Goal: Task Accomplishment & Management: Manage account settings

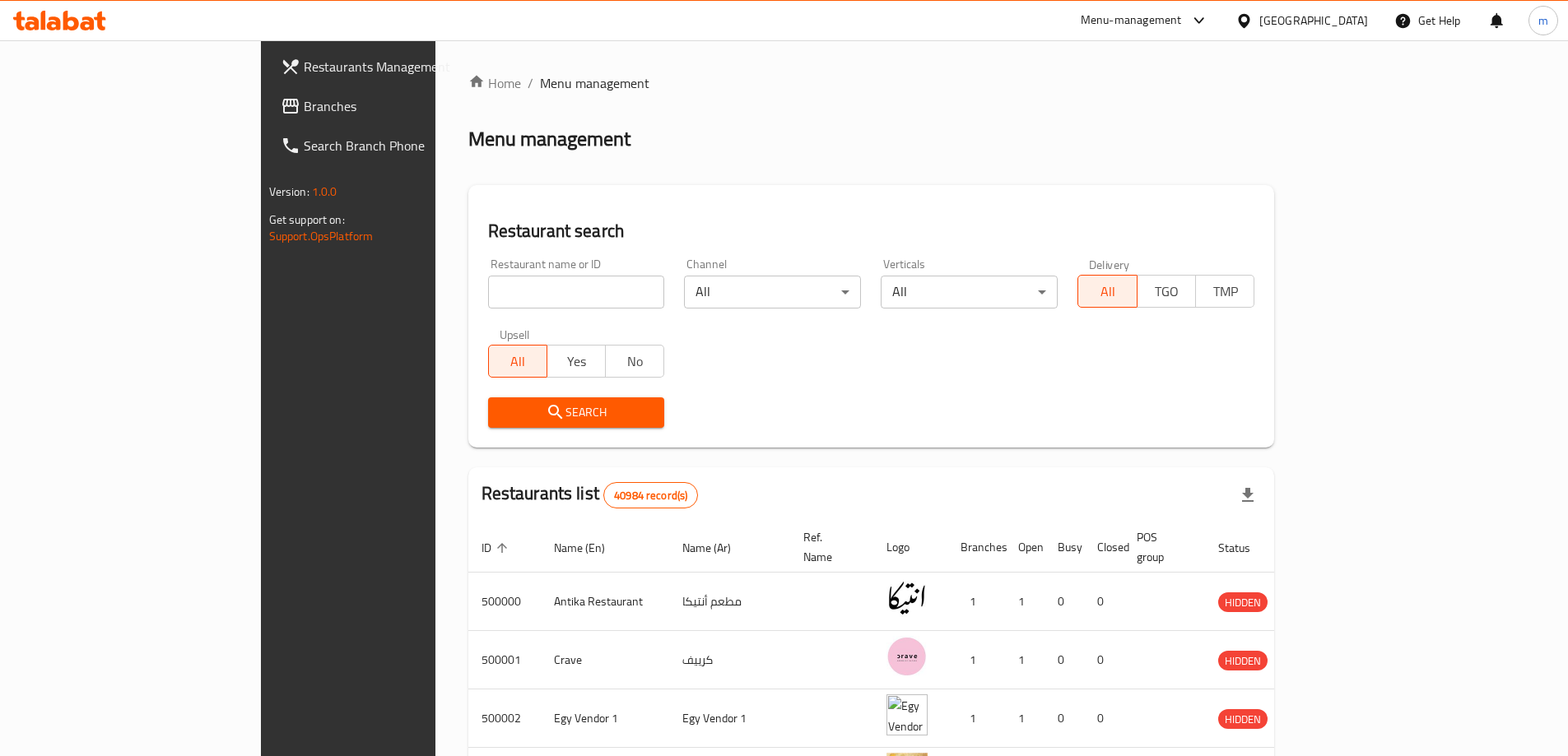
click at [1361, 21] on div "Egypt" at bounding box center [1314, 20] width 109 height 18
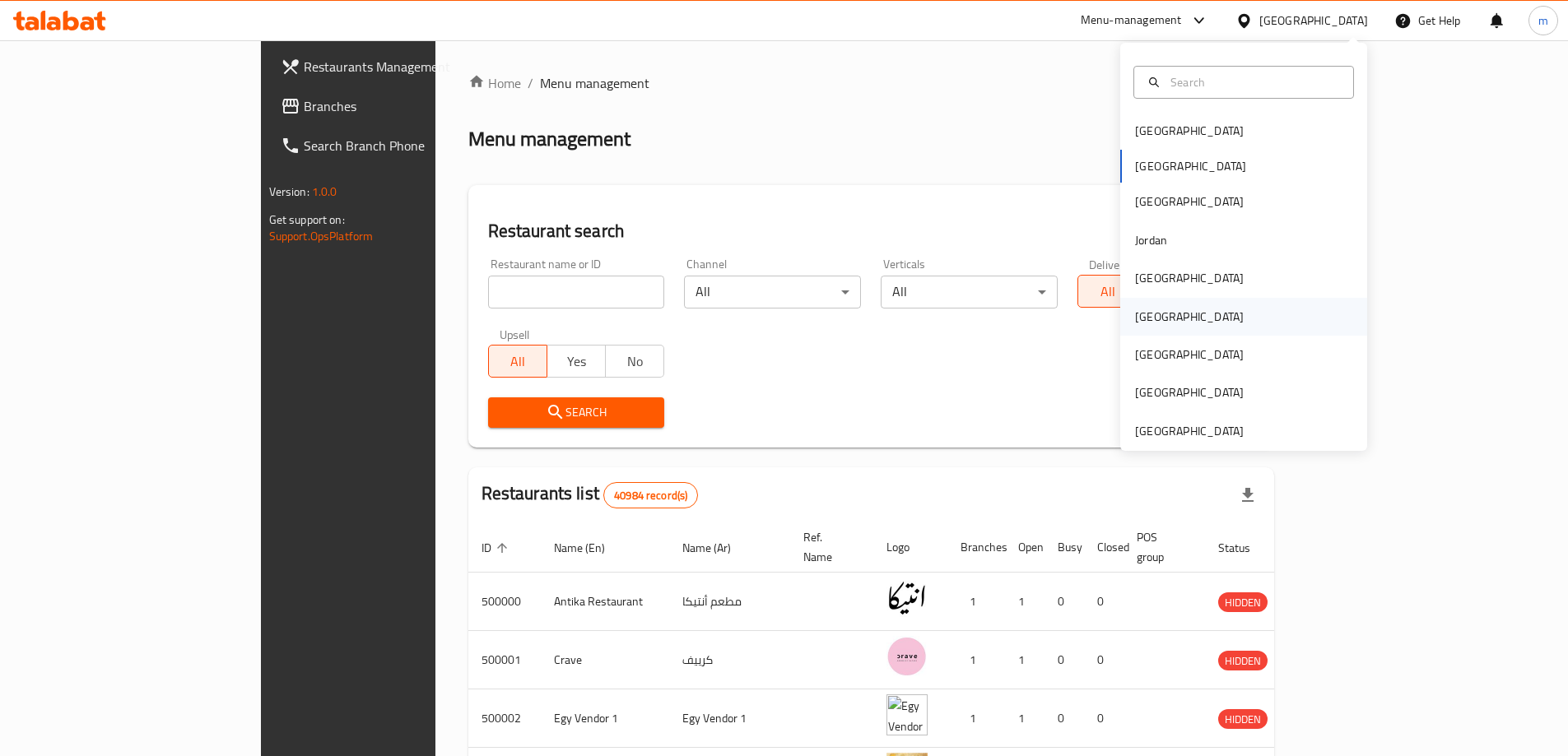
click at [1190, 331] on div "[GEOGRAPHIC_DATA]" at bounding box center [1243, 316] width 247 height 38
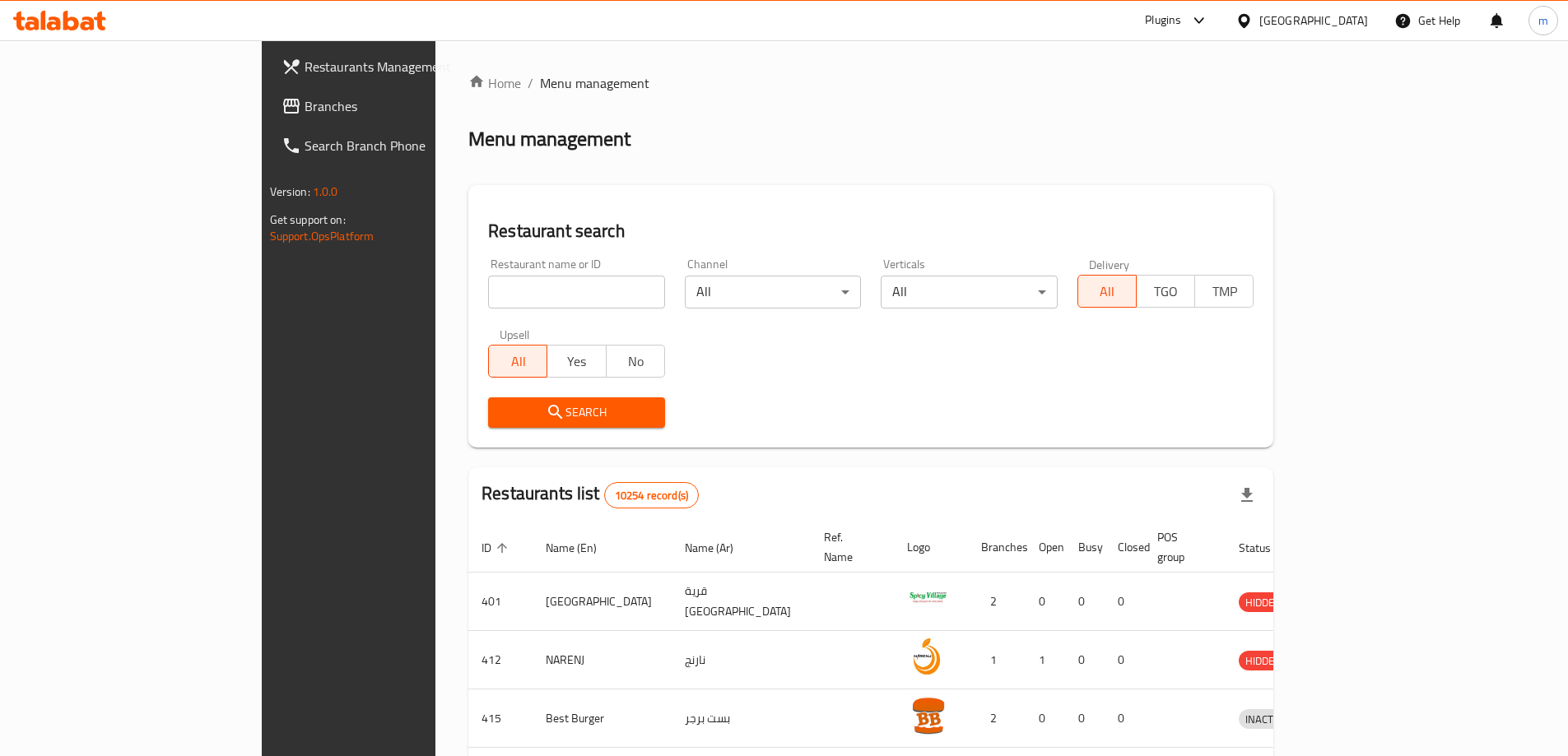
click at [304, 99] on span "Branches" at bounding box center [407, 106] width 206 height 19
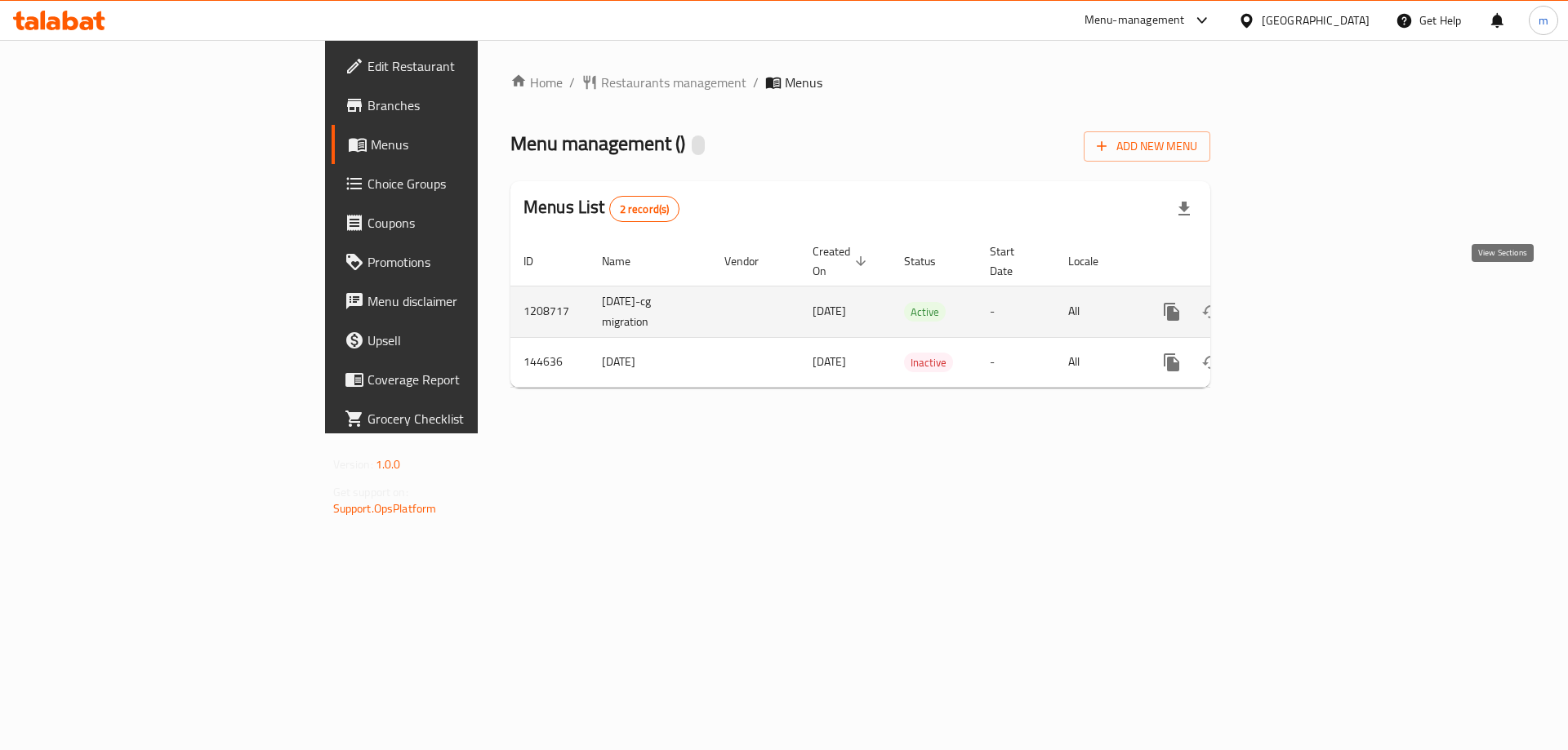
click at [1299, 302] on icon "enhanced table" at bounding box center [1290, 311] width 19 height 19
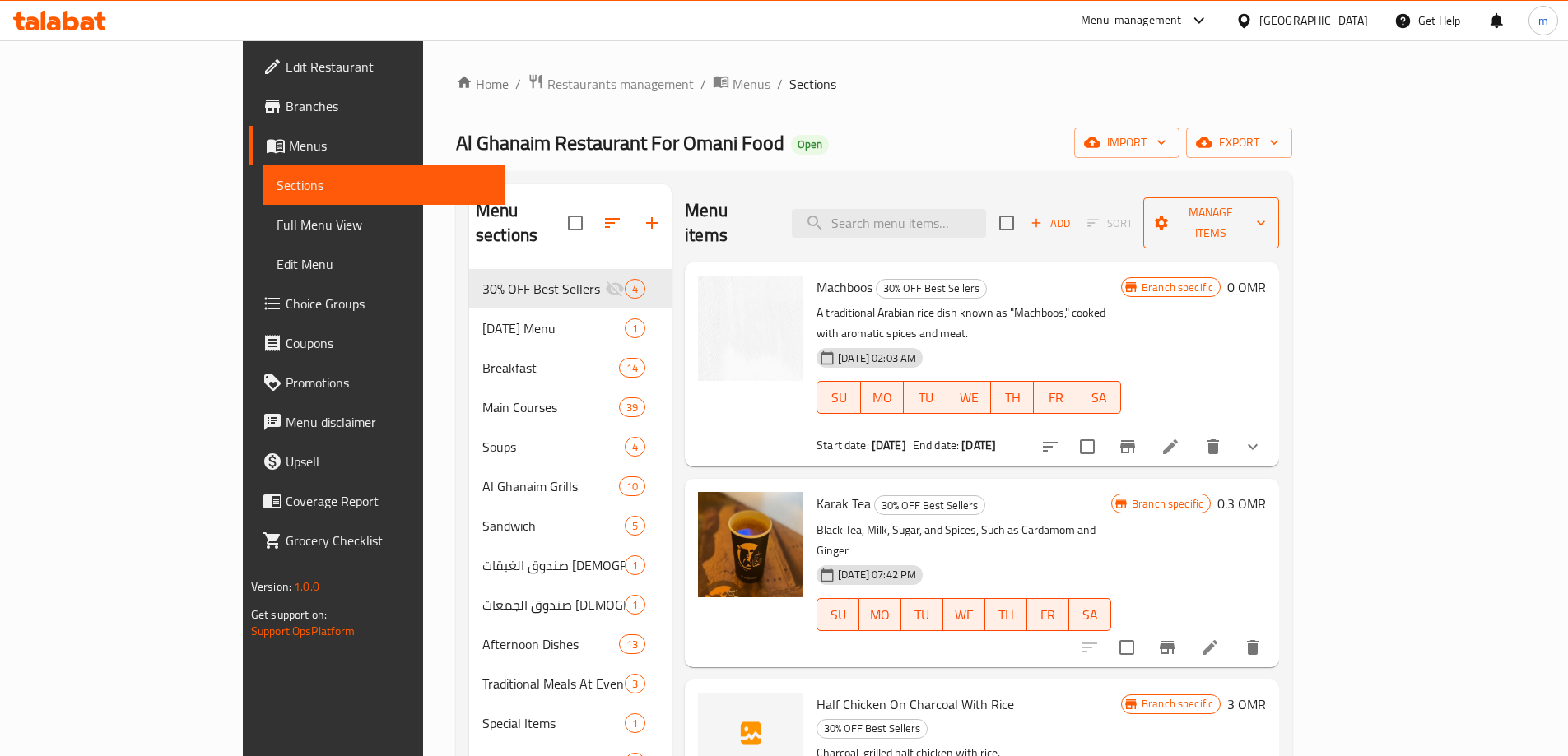
click at [1267, 207] on span "Manage items" at bounding box center [1211, 222] width 110 height 41
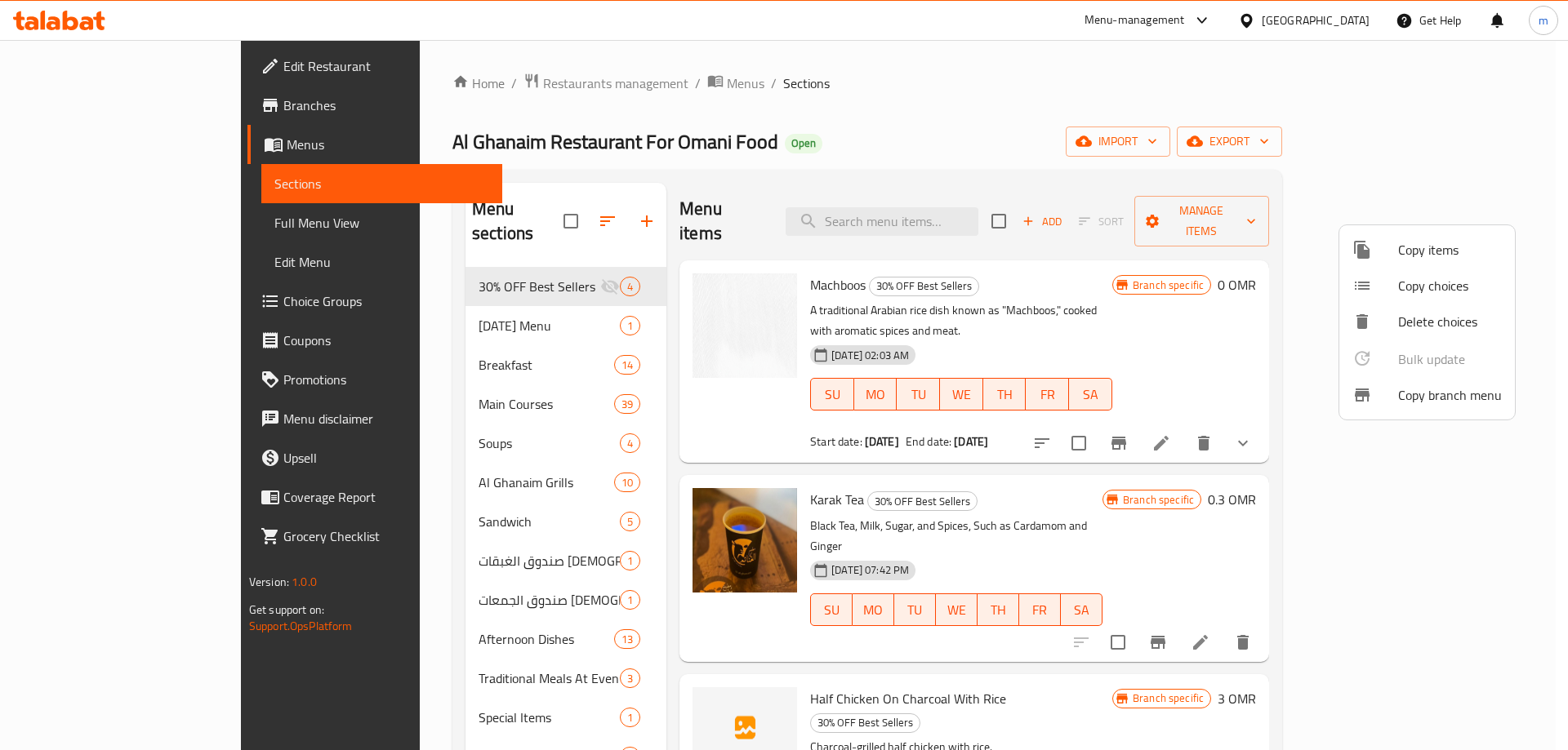
click at [1481, 390] on span "Copy branch menu" at bounding box center [1450, 395] width 104 height 19
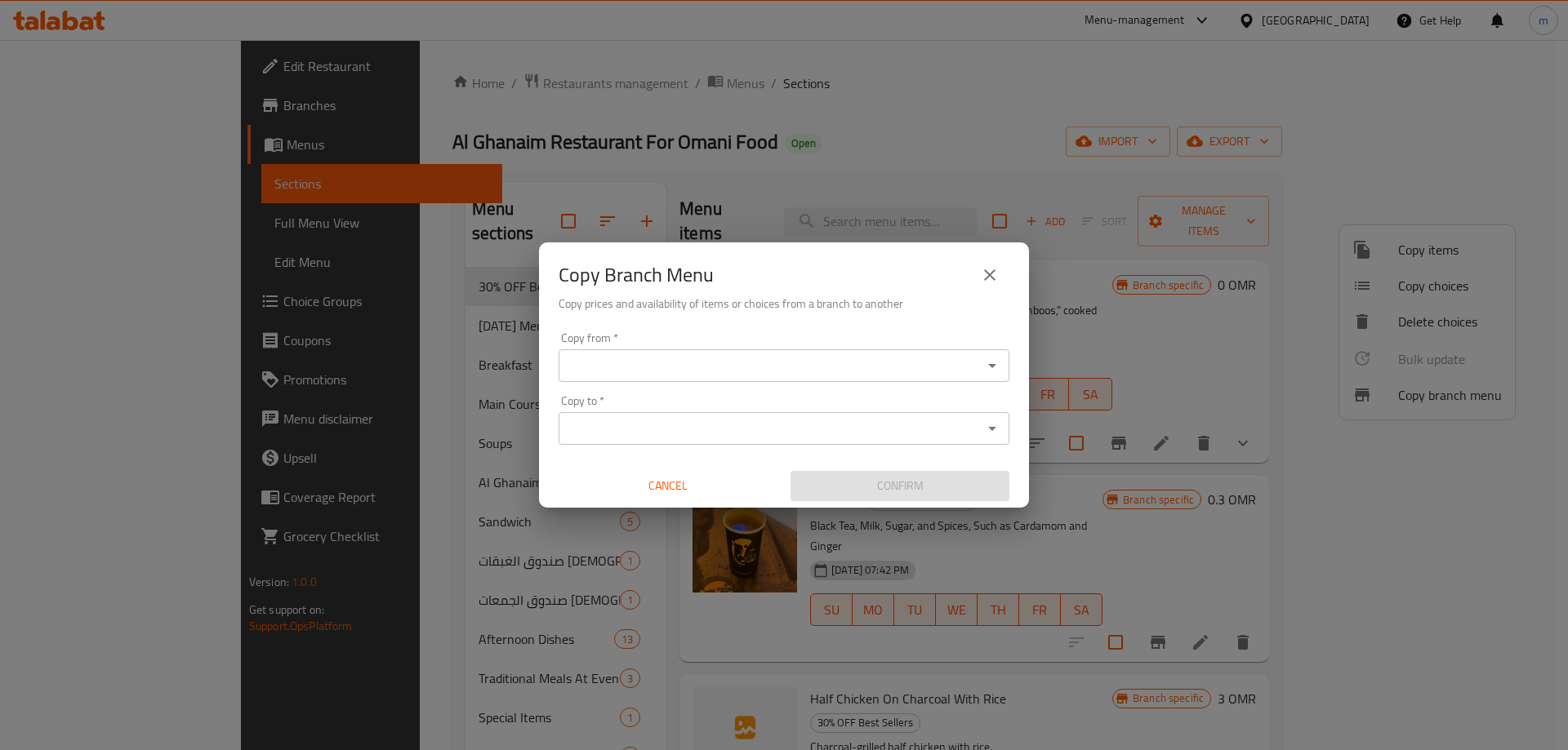
click at [841, 338] on div "Copy from   * Copy from *" at bounding box center [784, 357] width 451 height 50
click at [838, 355] on input "Copy from   *" at bounding box center [770, 365] width 414 height 23
click at [633, 349] on div "Copy from   * Copy from *" at bounding box center [784, 357] width 451 height 50
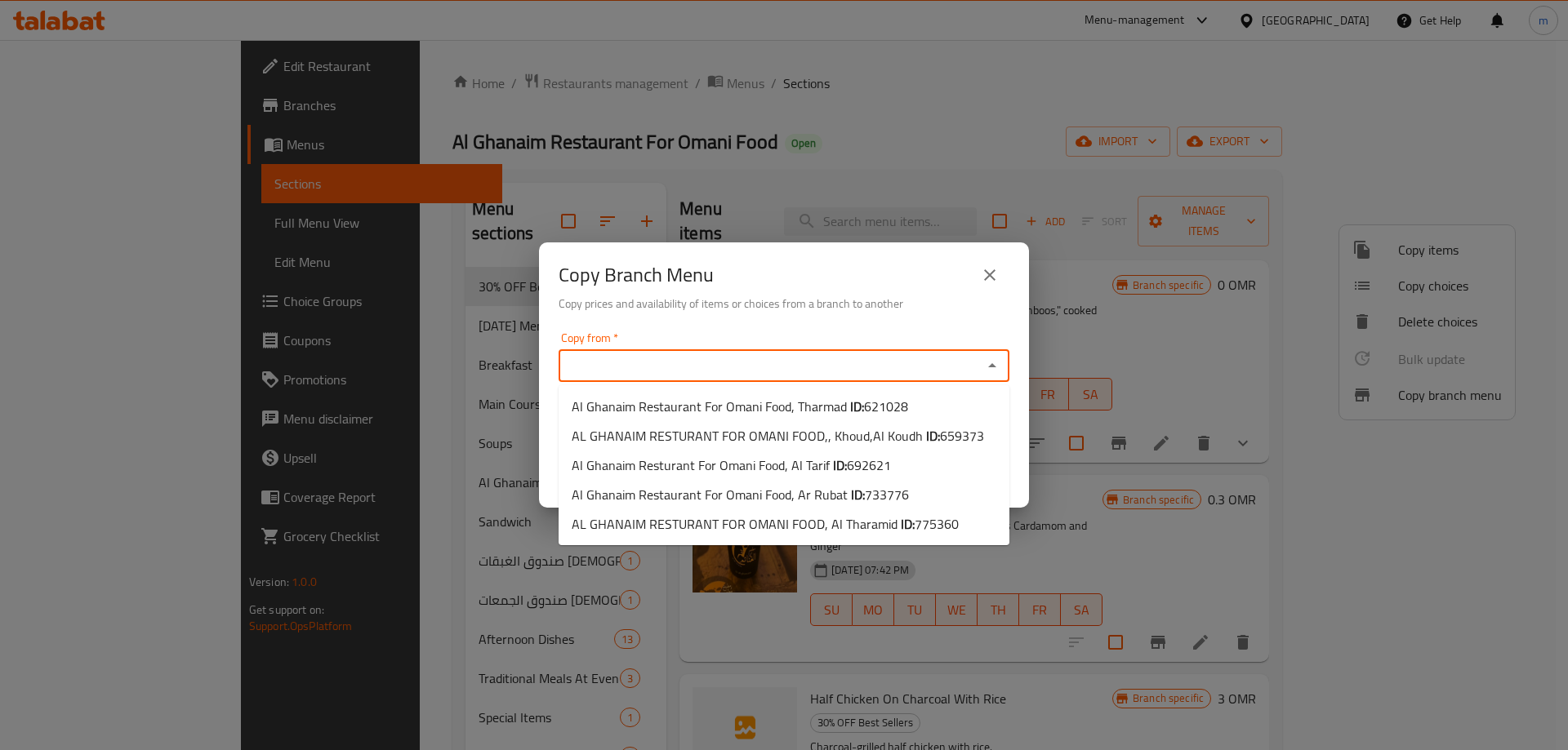
click at [671, 365] on input "Copy from   *" at bounding box center [770, 365] width 414 height 23
click at [873, 580] on div "Copy Branch Menu Copy prices and availability of items or choices from a branch…" at bounding box center [784, 375] width 1568 height 750
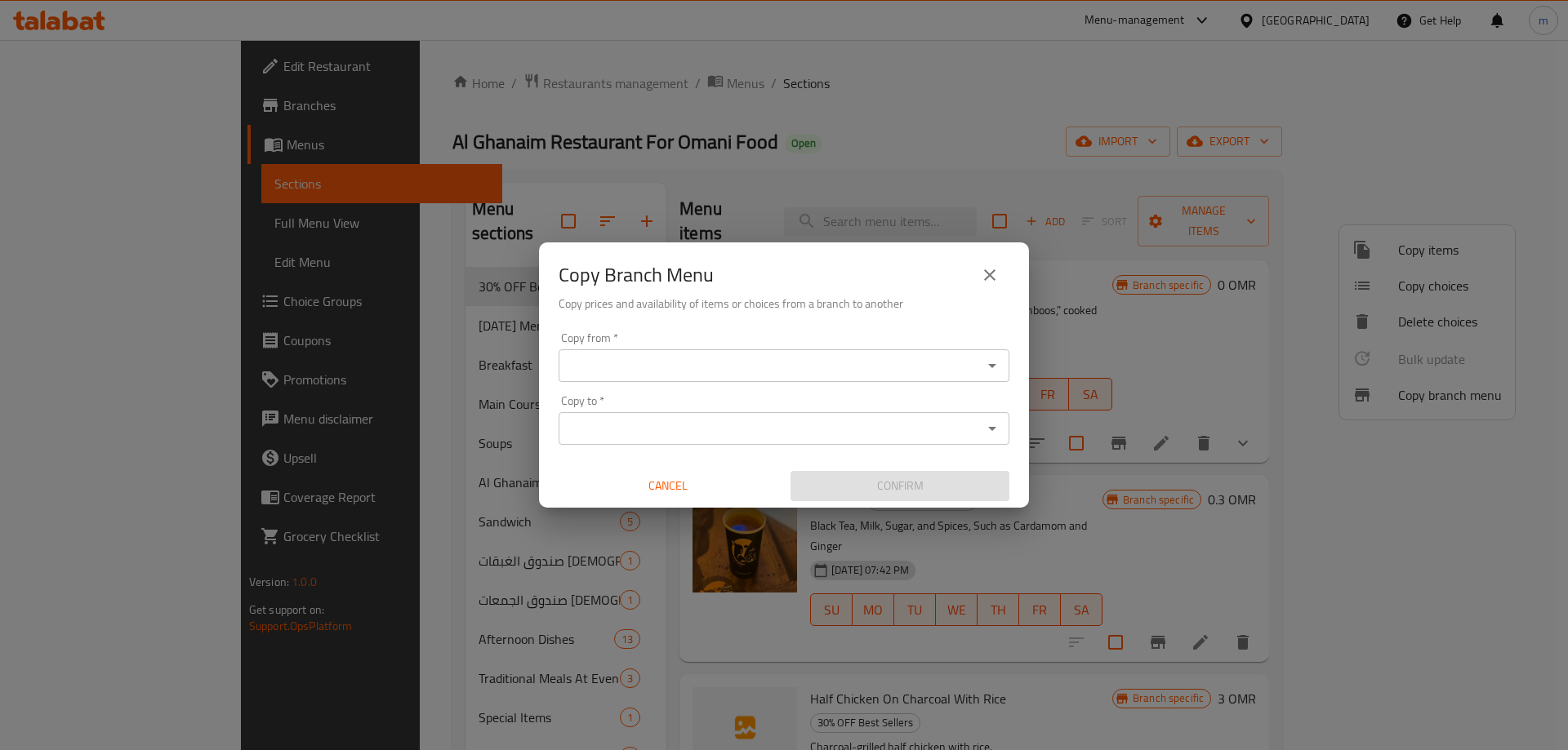
click at [980, 275] on icon "close" at bounding box center [989, 275] width 19 height 19
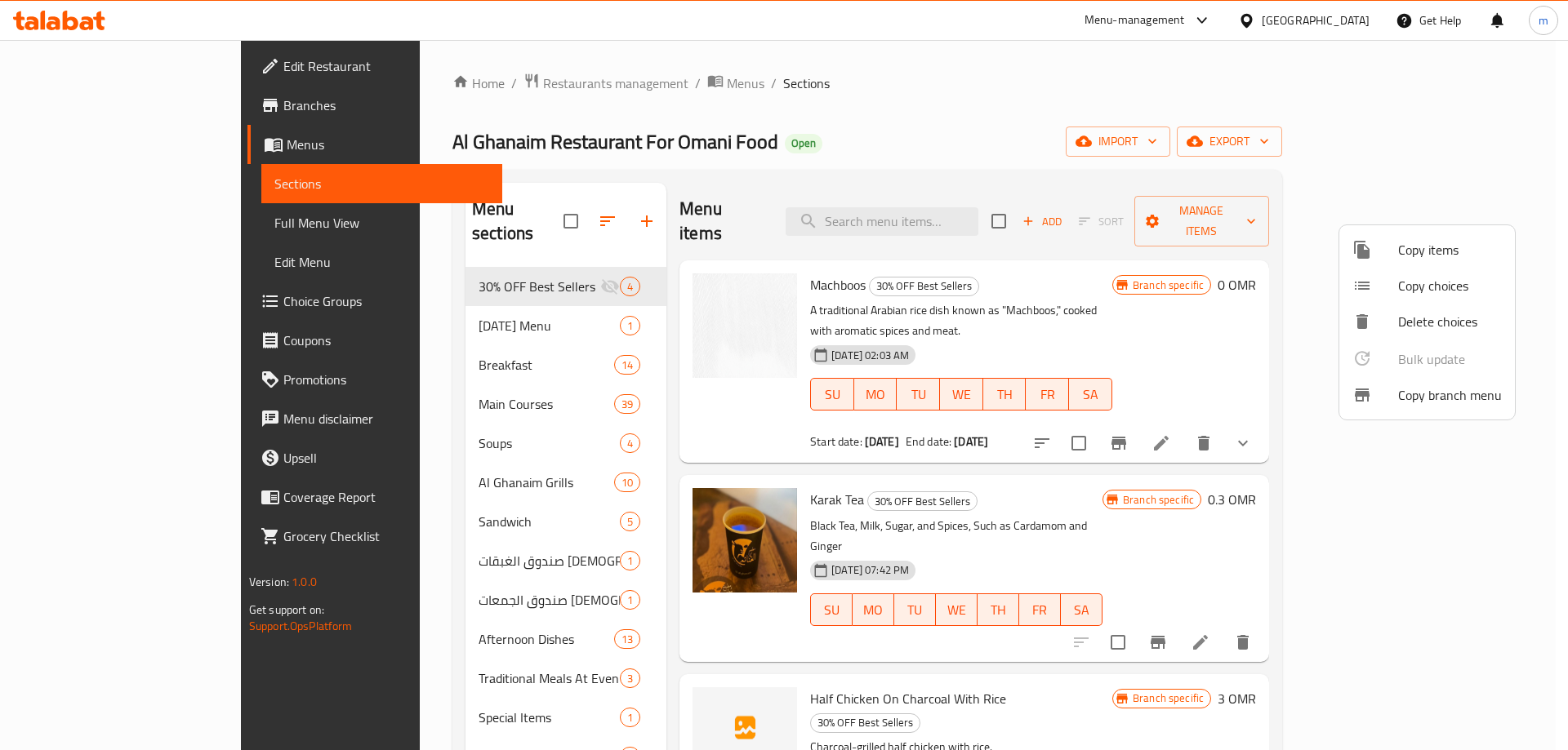
click at [97, 90] on div at bounding box center [784, 375] width 1568 height 750
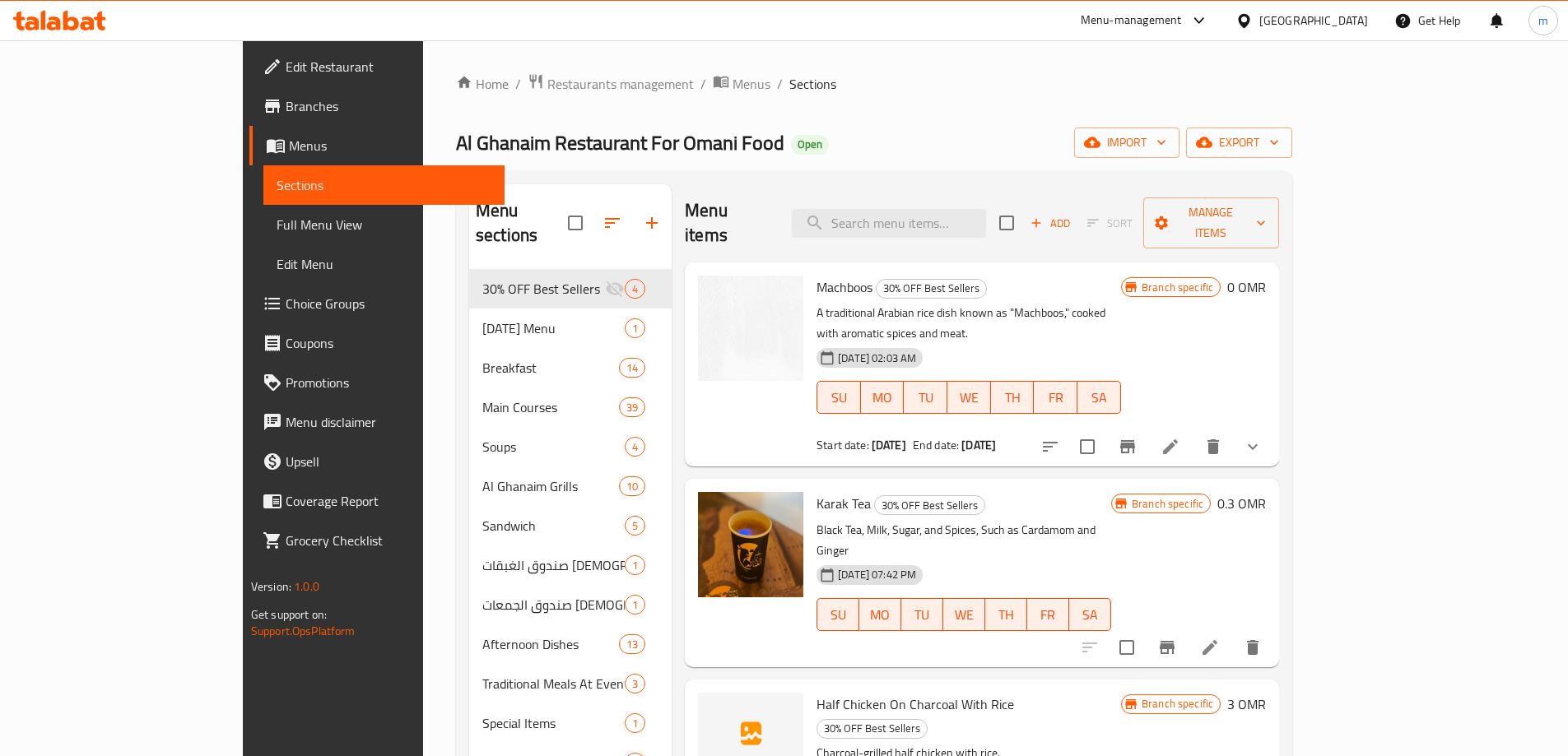
click at [286, 98] on span "Branches" at bounding box center [389, 106] width 206 height 19
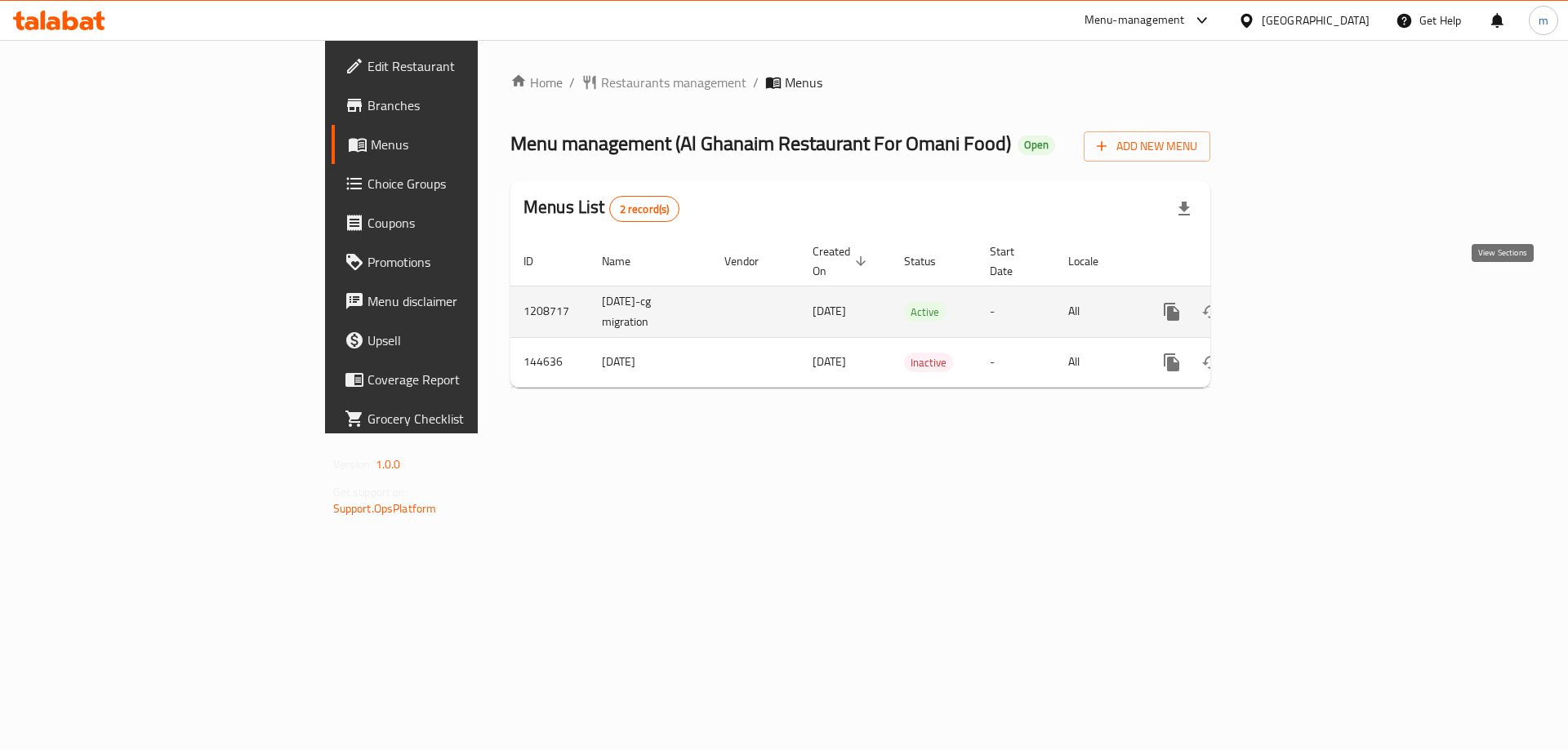
click at [1299, 302] on icon "enhanced table" at bounding box center [1290, 311] width 19 height 19
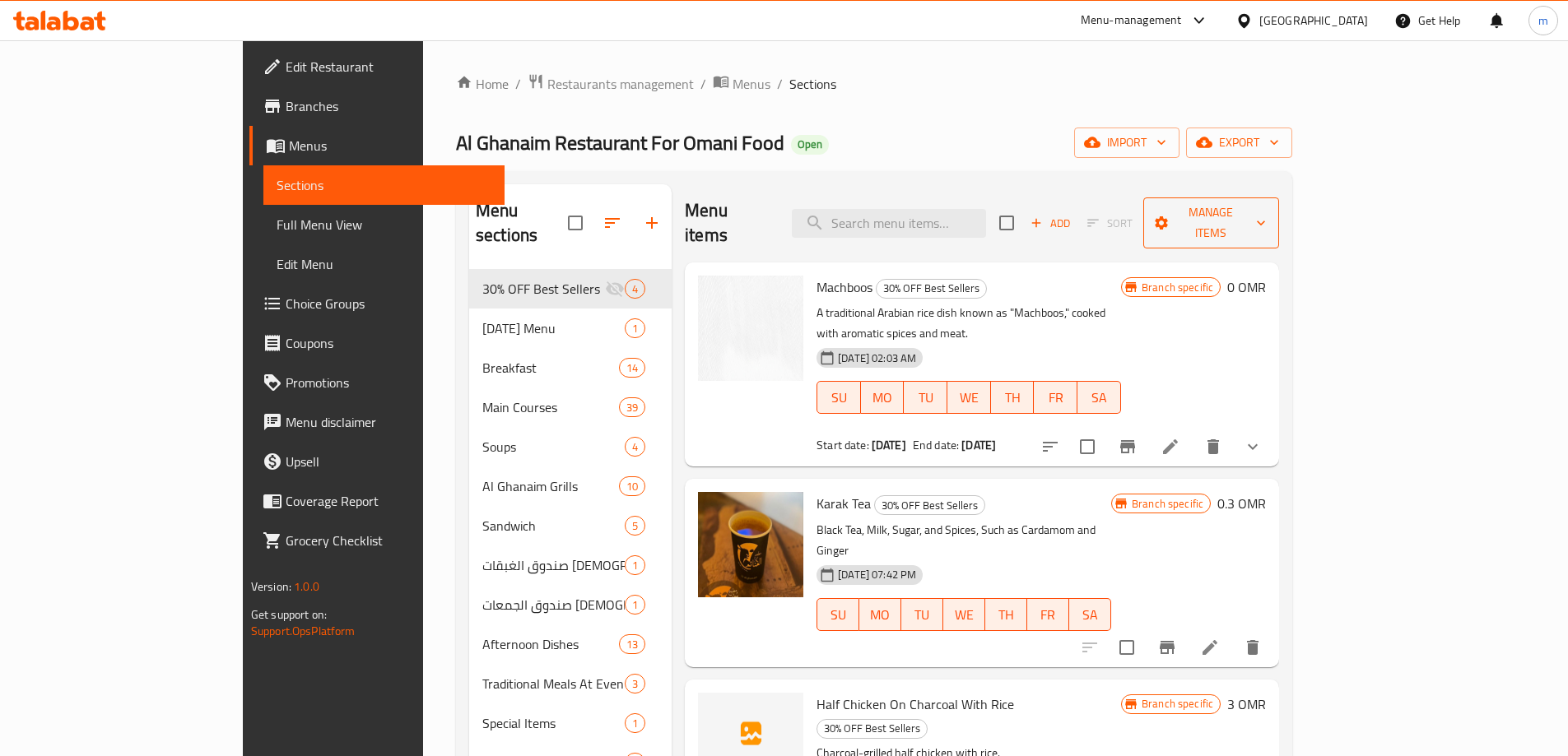
click at [1267, 208] on span "Manage items" at bounding box center [1211, 222] width 110 height 41
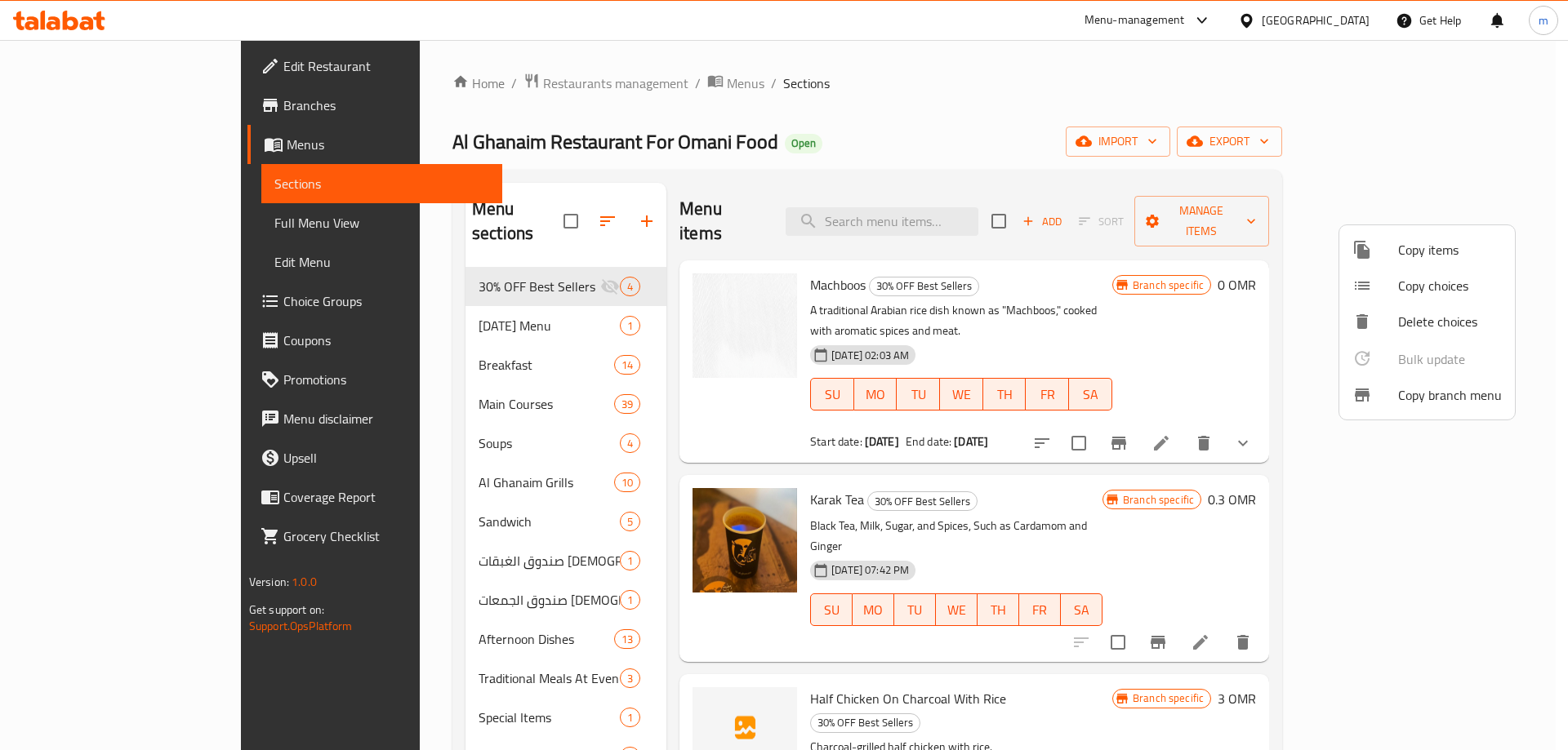
click at [1457, 390] on span "Copy branch menu" at bounding box center [1450, 395] width 104 height 19
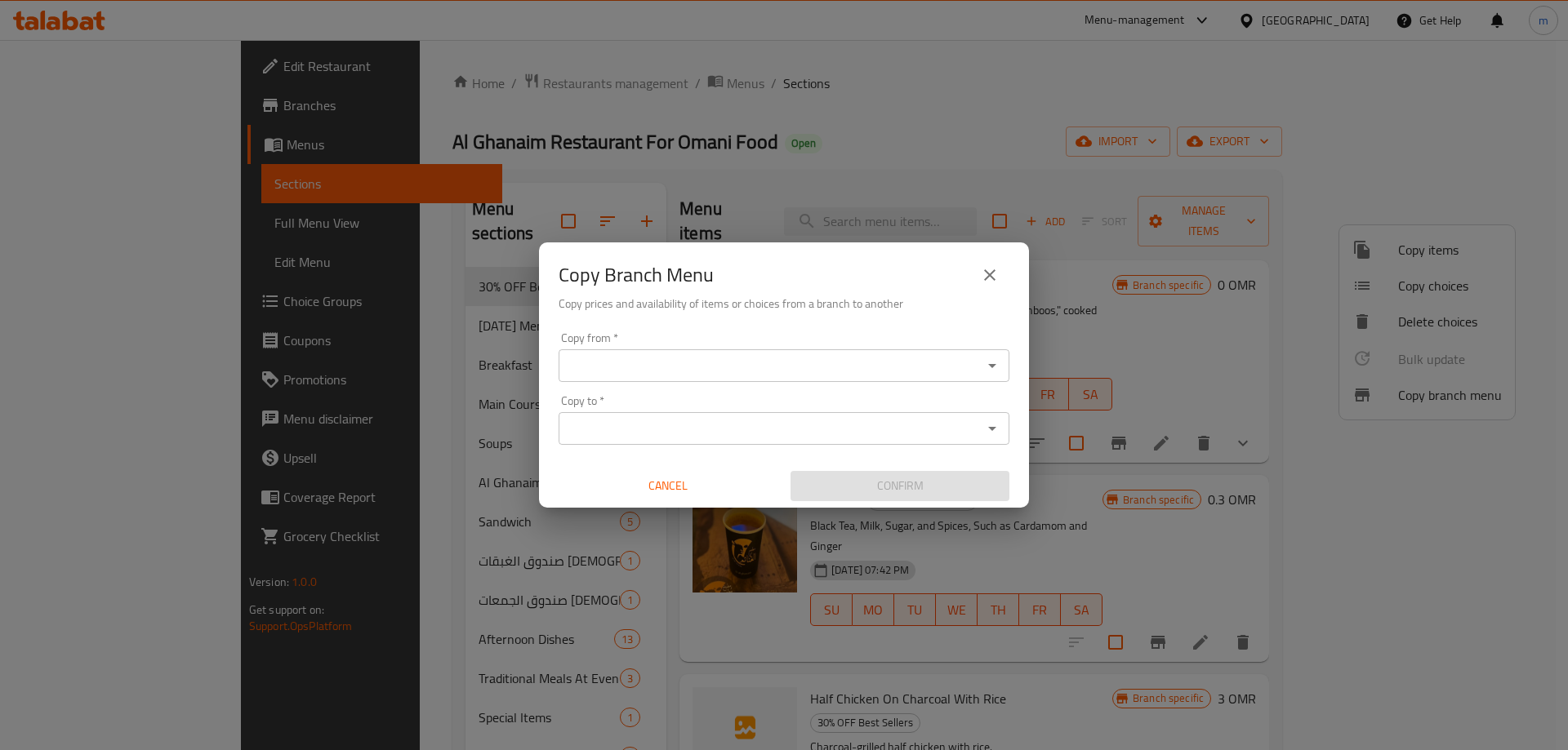
click at [871, 371] on input "Copy from   *" at bounding box center [770, 365] width 414 height 23
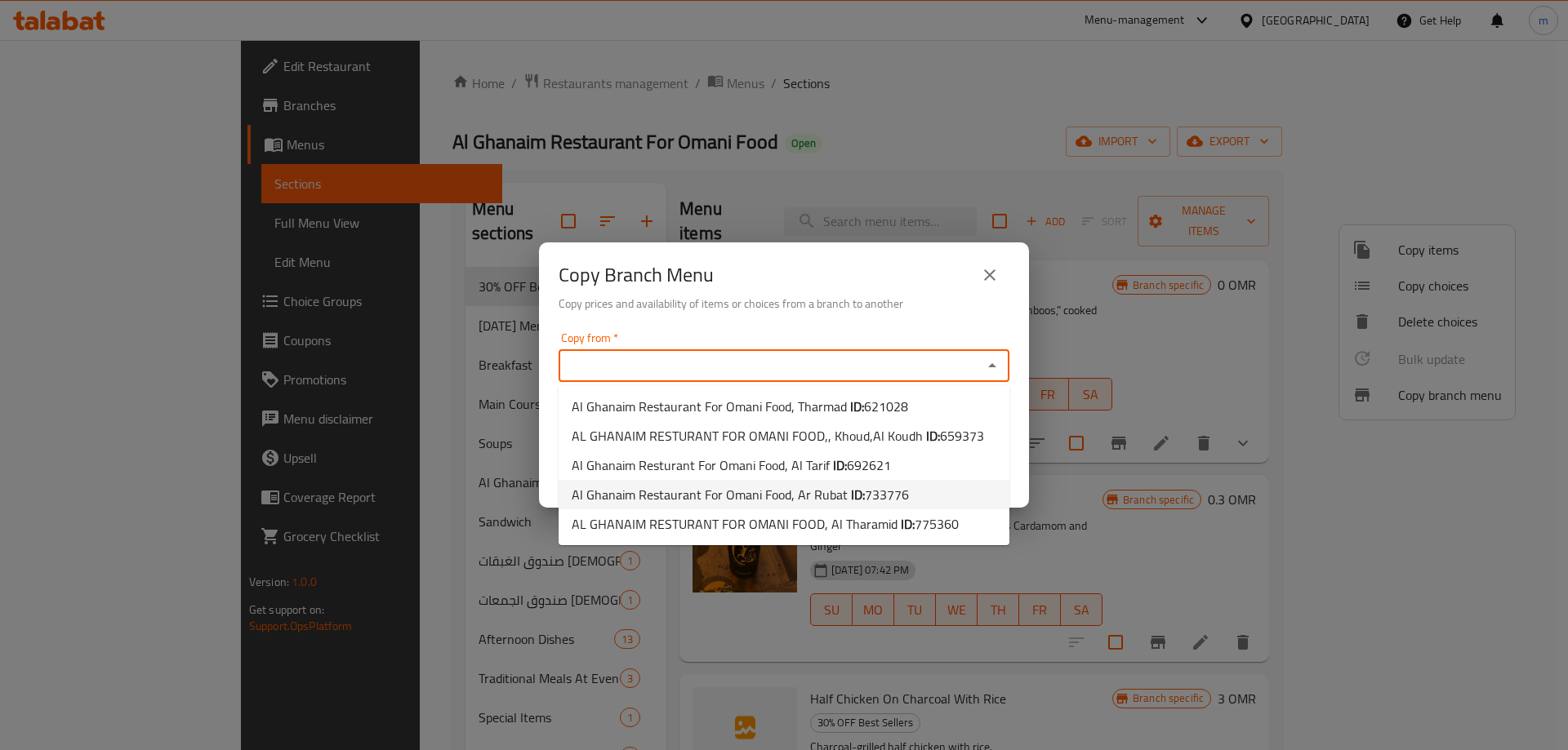
click at [819, 499] on span "Al Ghanaim Restaurant For Omani Food, Ar Rubat ID: 733776" at bounding box center [740, 494] width 338 height 19
type input "Al Ghanaim Restaurant For Omani Food, Ar Rubat"
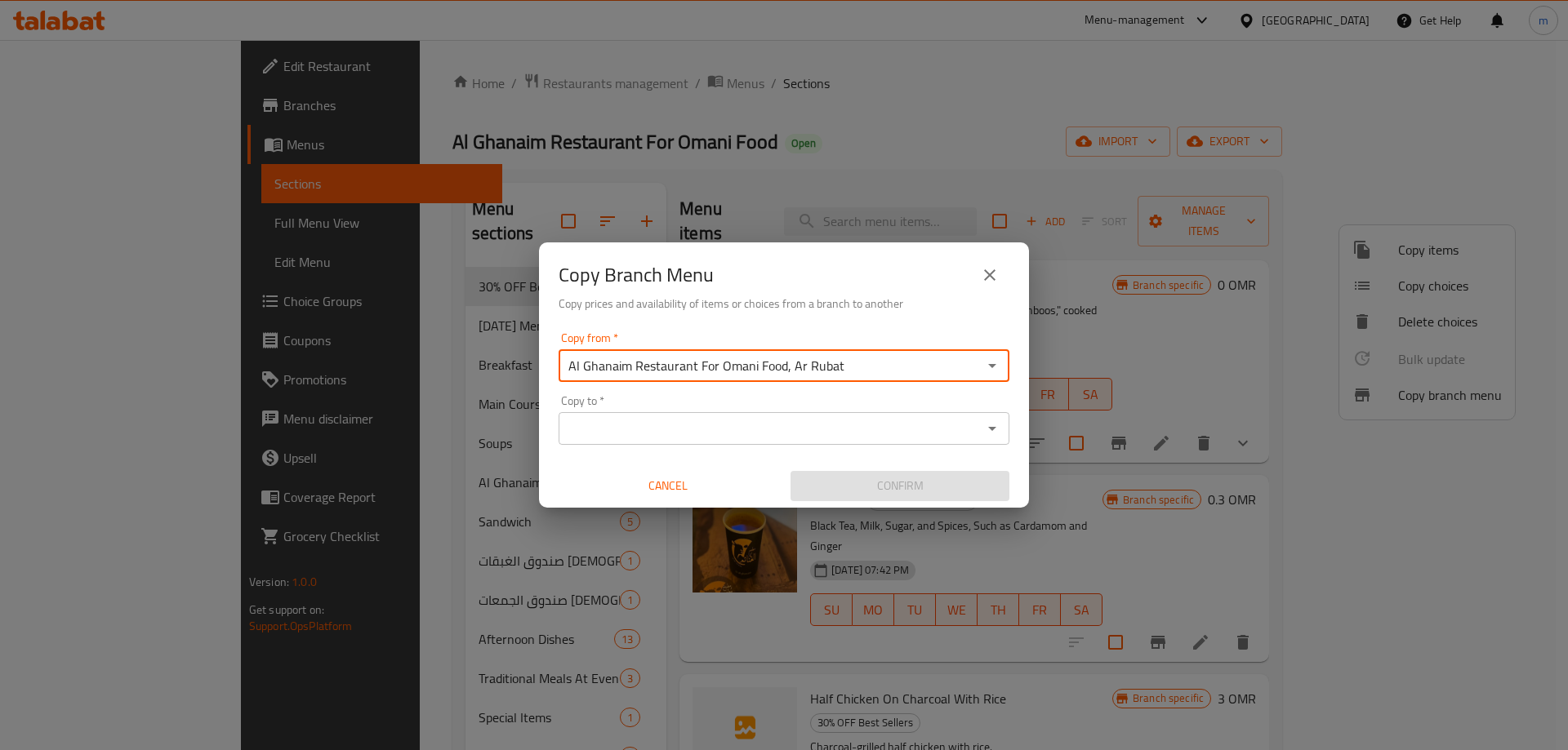
click at [890, 365] on input "Al Ghanaim Restaurant For Omani Food, Ar Rubat" at bounding box center [770, 365] width 414 height 23
drag, startPoint x: 963, startPoint y: 366, endPoint x: 990, endPoint y: 366, distance: 27.0
click at [965, 366] on input "Al Ghanaim Restaurant For Omani Food, Ar Rubat" at bounding box center [770, 365] width 414 height 23
click at [880, 374] on input "Al Ghanaim Restaurant For Omani Food, Ar Rubat" at bounding box center [770, 365] width 414 height 23
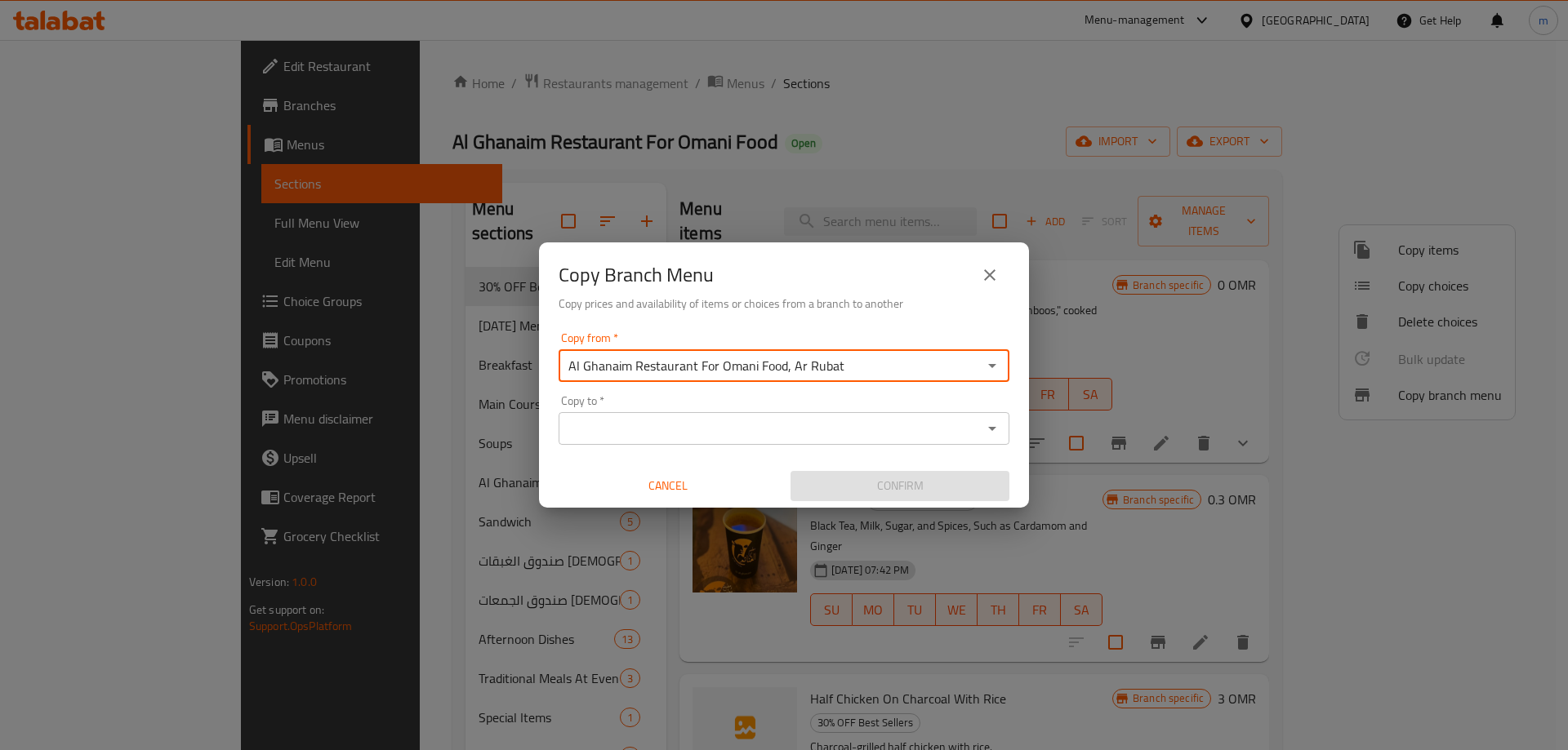
click at [880, 374] on input "Al Ghanaim Restaurant For Omani Food, Ar Rubat" at bounding box center [770, 365] width 414 height 23
click at [880, 374] on input "Copy from   *" at bounding box center [770, 365] width 414 height 23
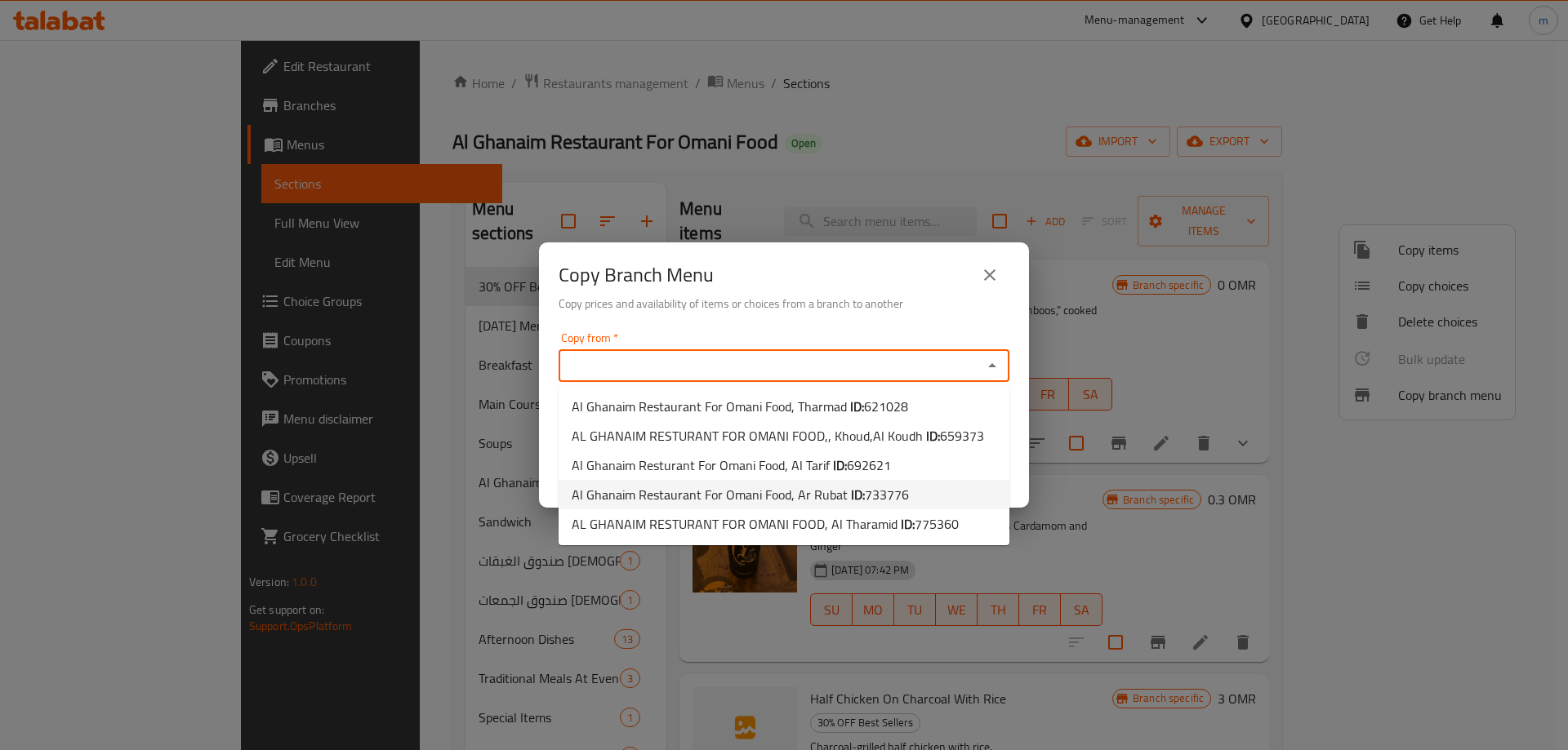
click at [879, 498] on span "733776" at bounding box center [887, 494] width 45 height 24
type input "Al Ghanaim Restaurant For Omani Food, Ar Rubat"
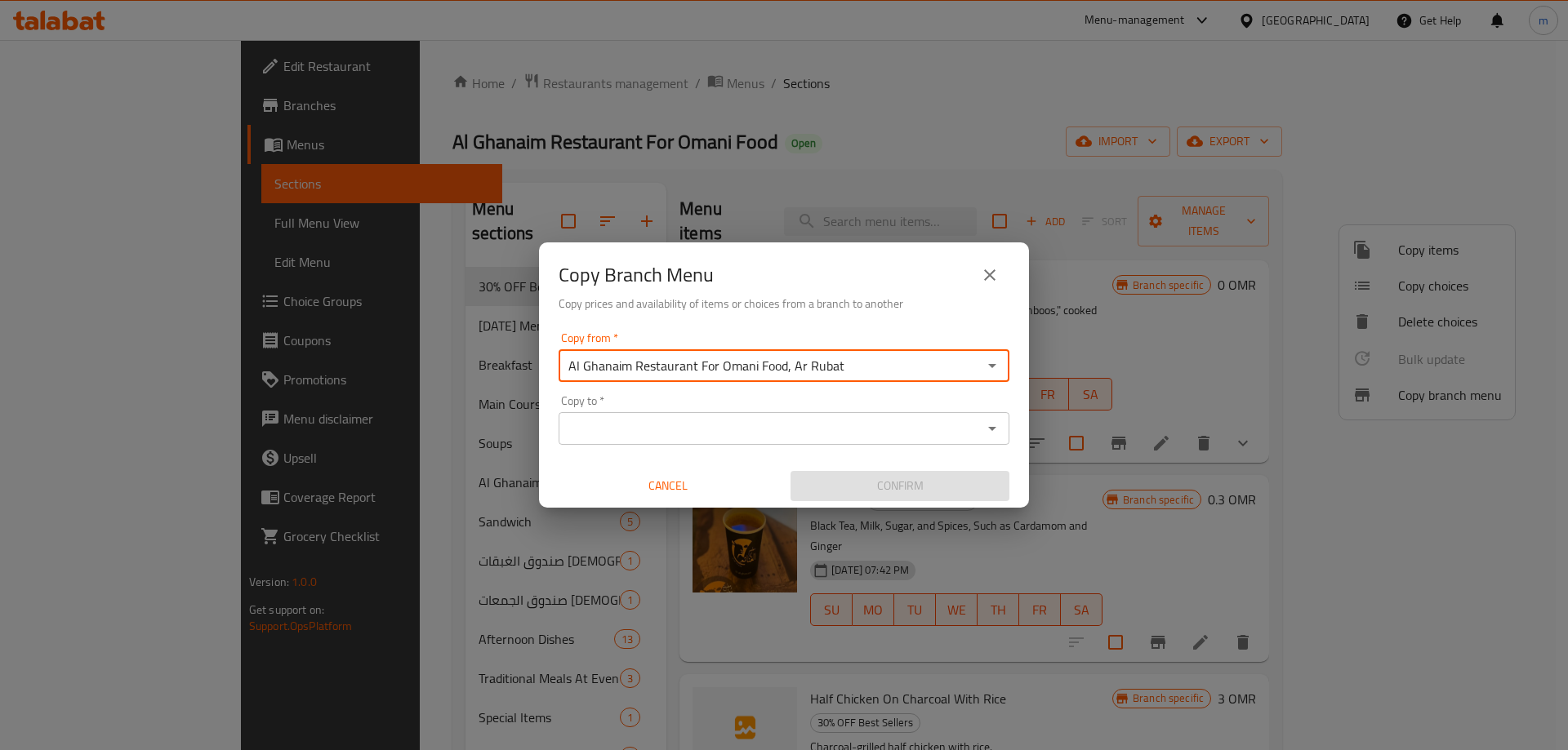
click at [880, 450] on div "Copy from   * Al Ghanaim Restaurant For Omani Food, Ar Rubat Copy from * Copy t…" at bounding box center [784, 417] width 490 height 182
click at [878, 437] on input "Copy to   *" at bounding box center [770, 428] width 414 height 23
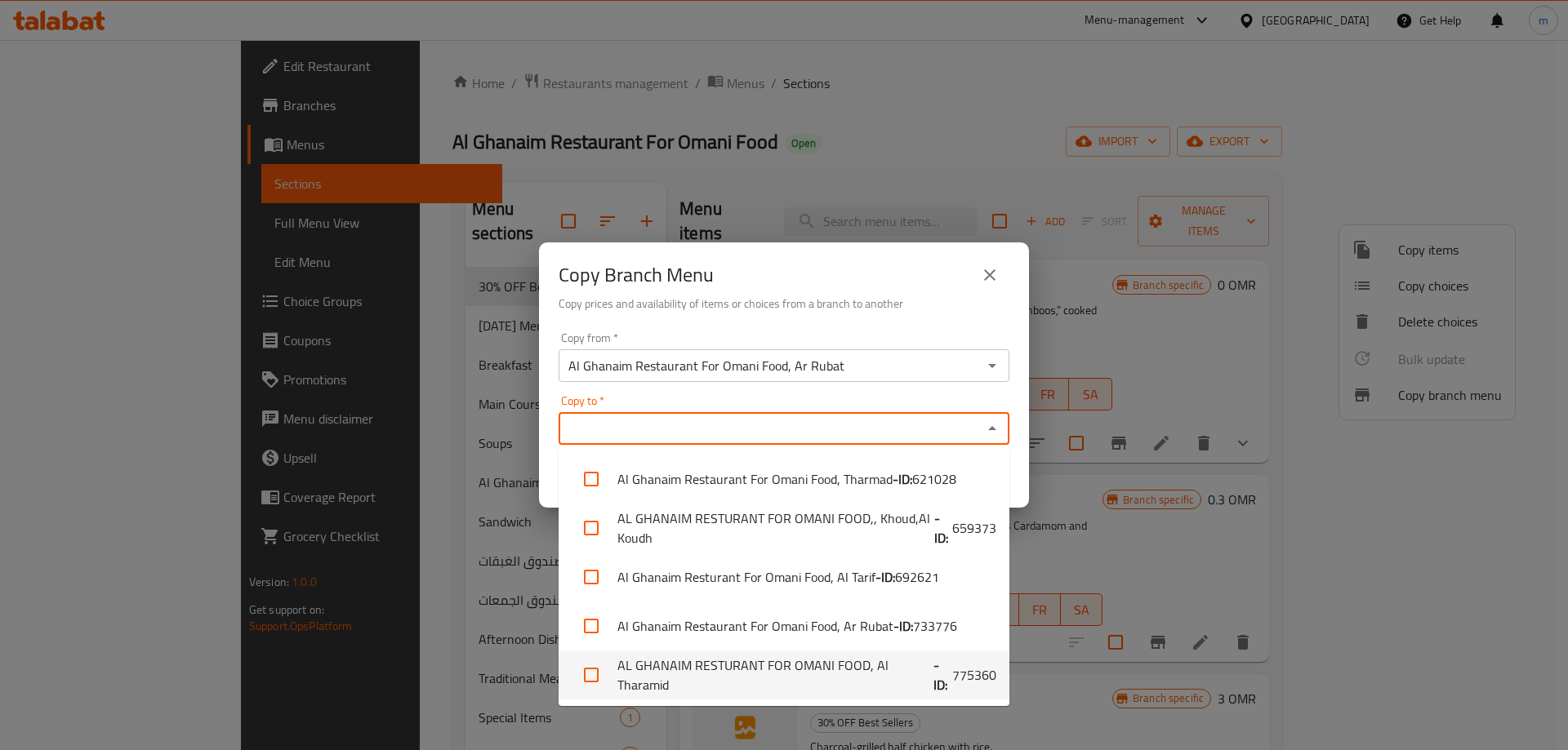
click at [934, 678] on b "- ID:" at bounding box center [943, 675] width 19 height 39
checkbox input "true"
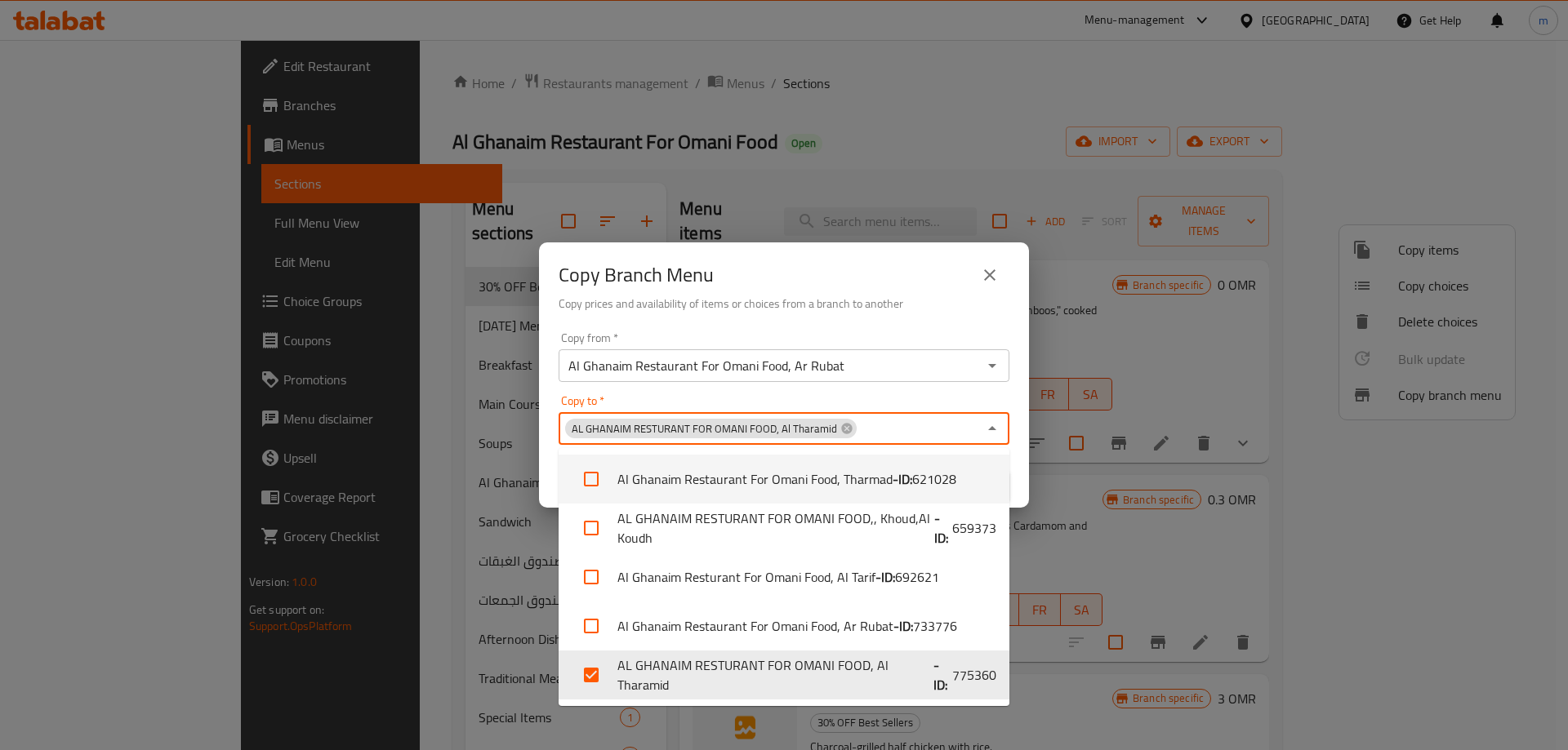
click at [936, 290] on div "Copy Branch Menu" at bounding box center [784, 275] width 451 height 39
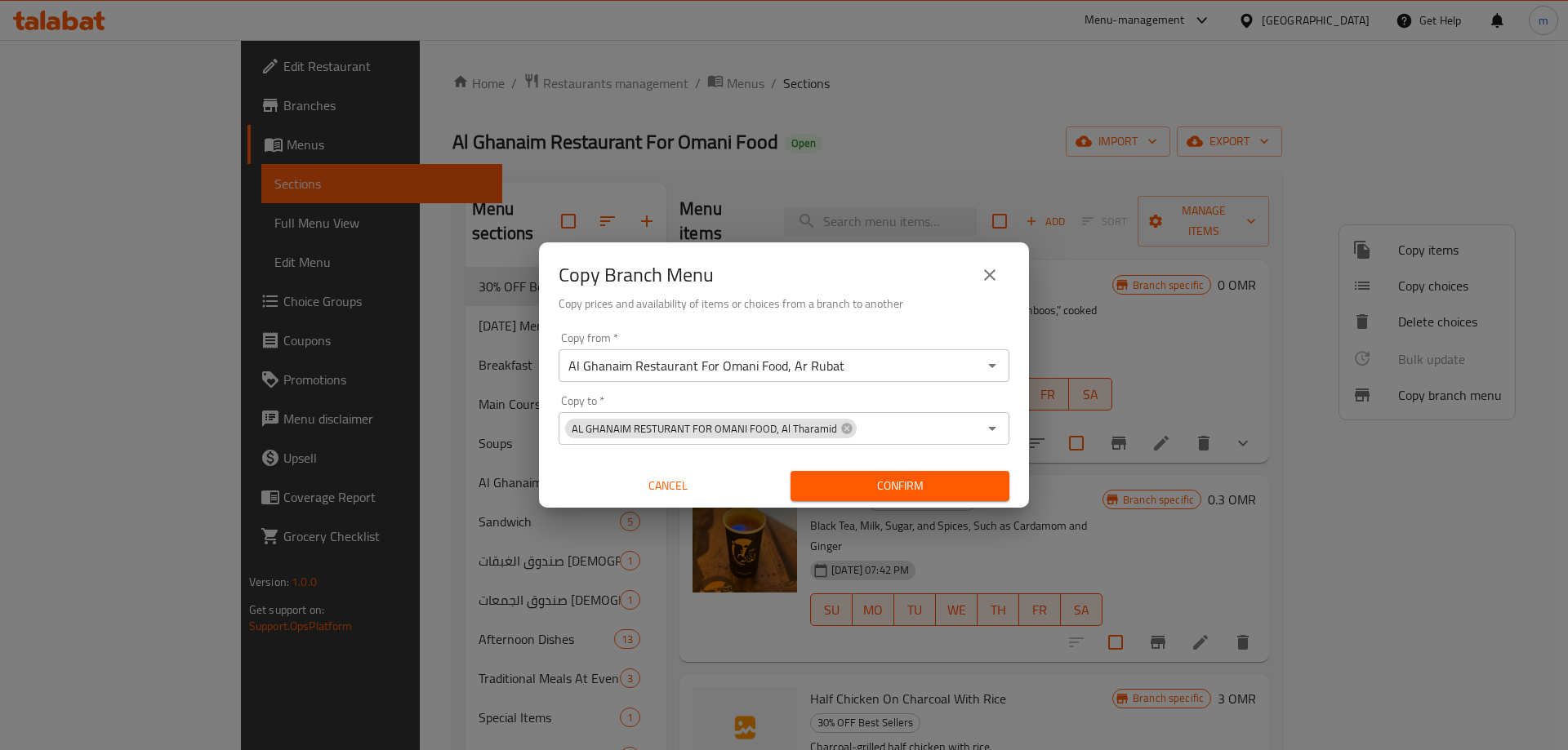
click at [929, 480] on span "Confirm" at bounding box center [900, 486] width 193 height 20
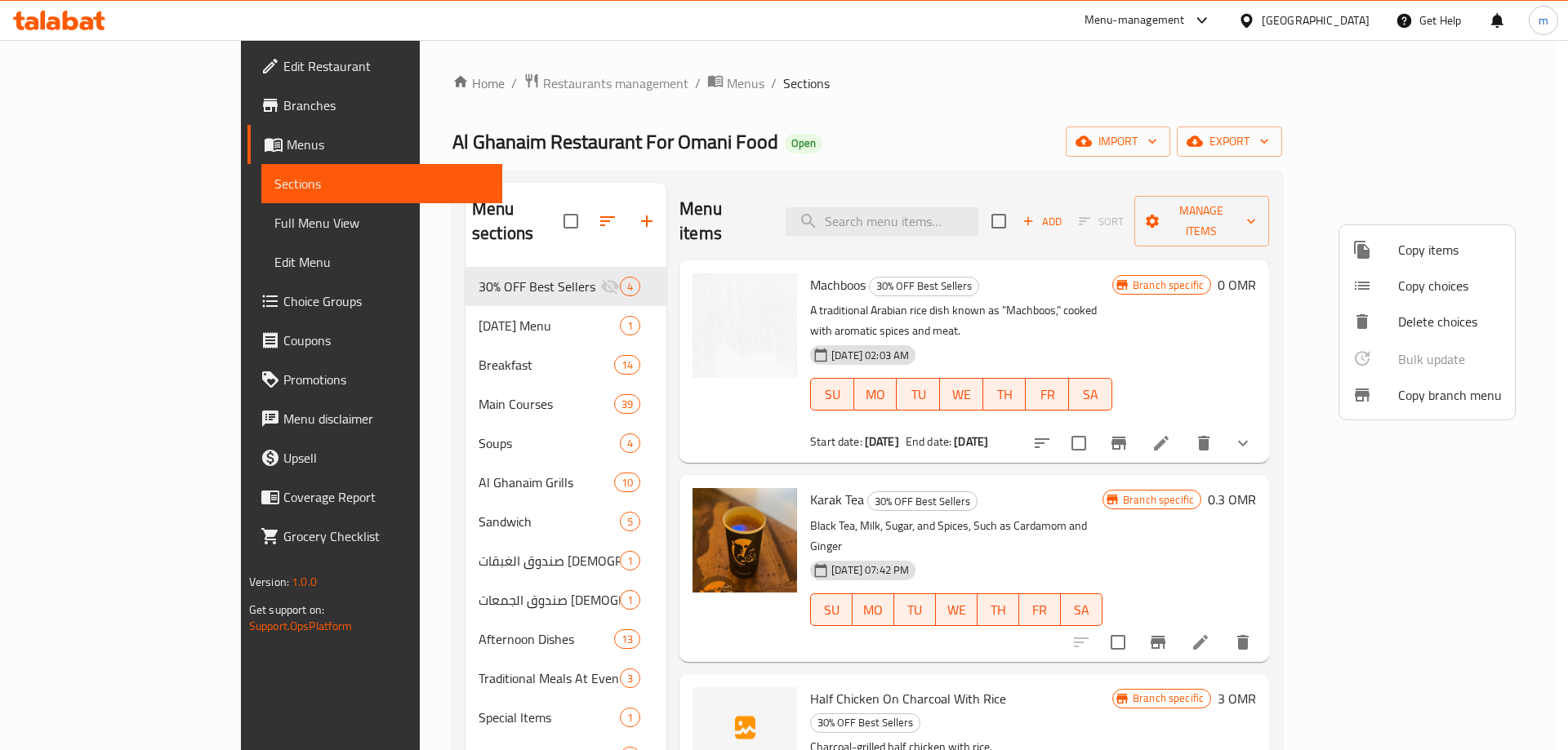
click at [125, 221] on div at bounding box center [784, 375] width 1568 height 750
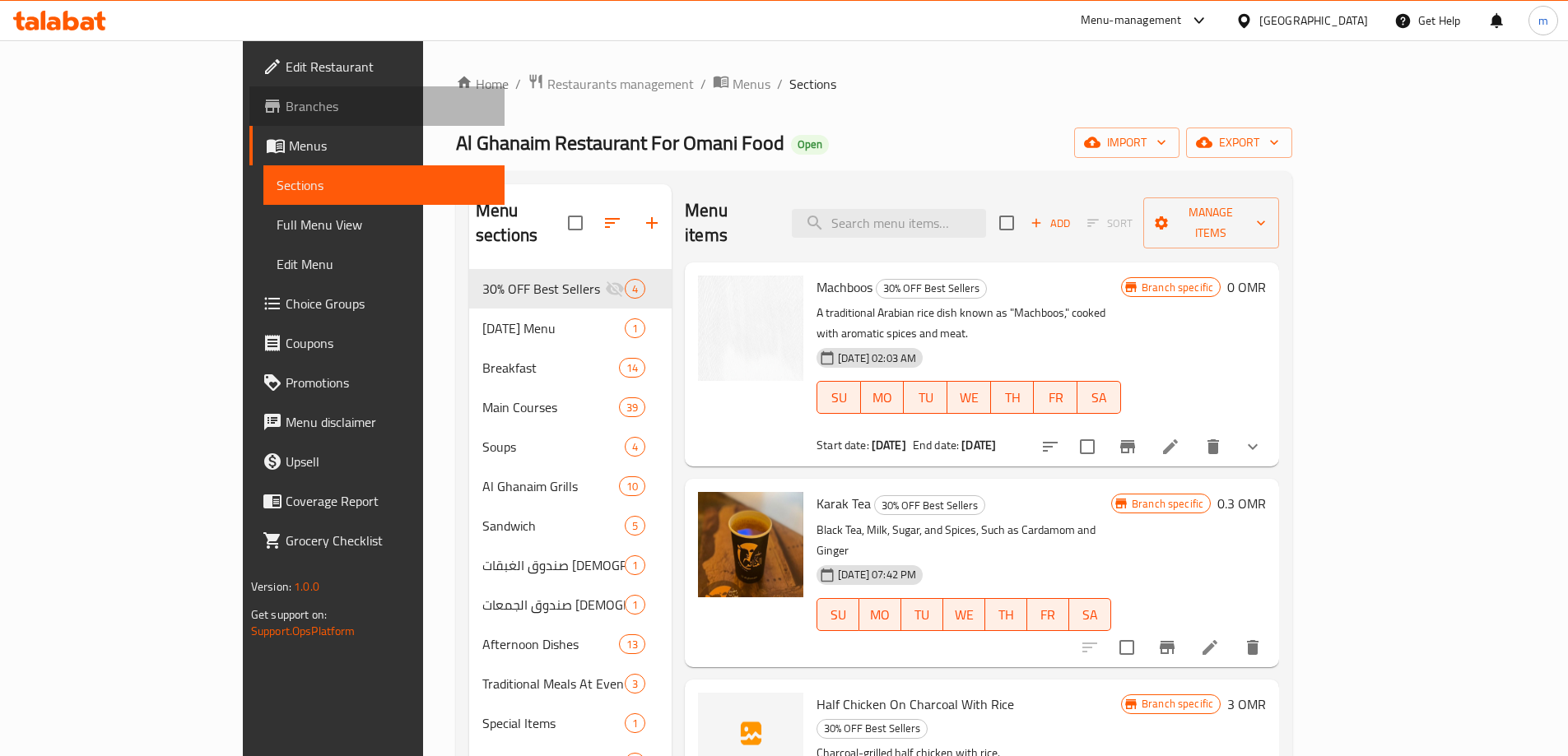
click at [286, 103] on span "Branches" at bounding box center [389, 106] width 206 height 19
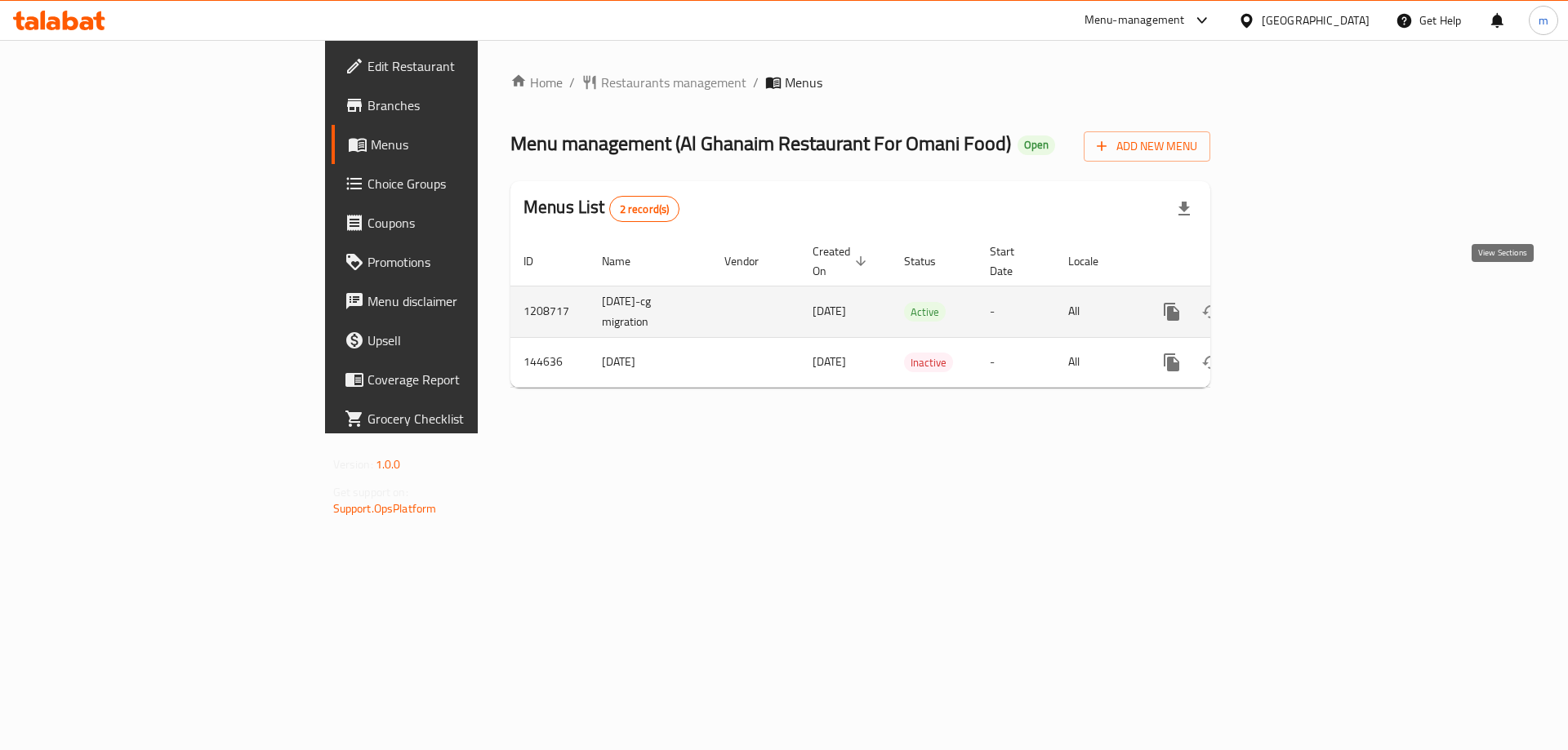
click at [1299, 302] on icon "enhanced table" at bounding box center [1290, 311] width 19 height 19
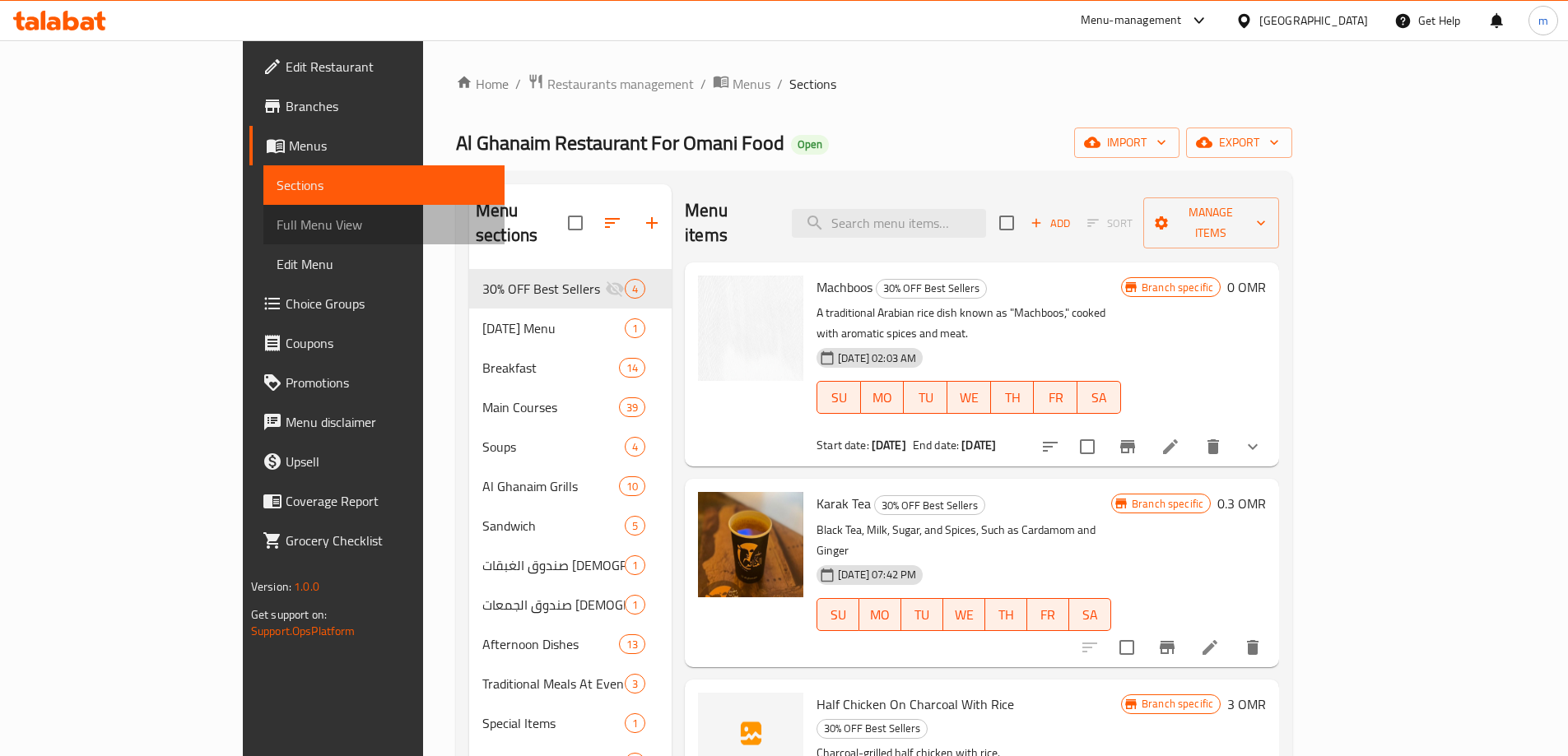
click at [277, 227] on span "Full Menu View" at bounding box center [384, 224] width 215 height 19
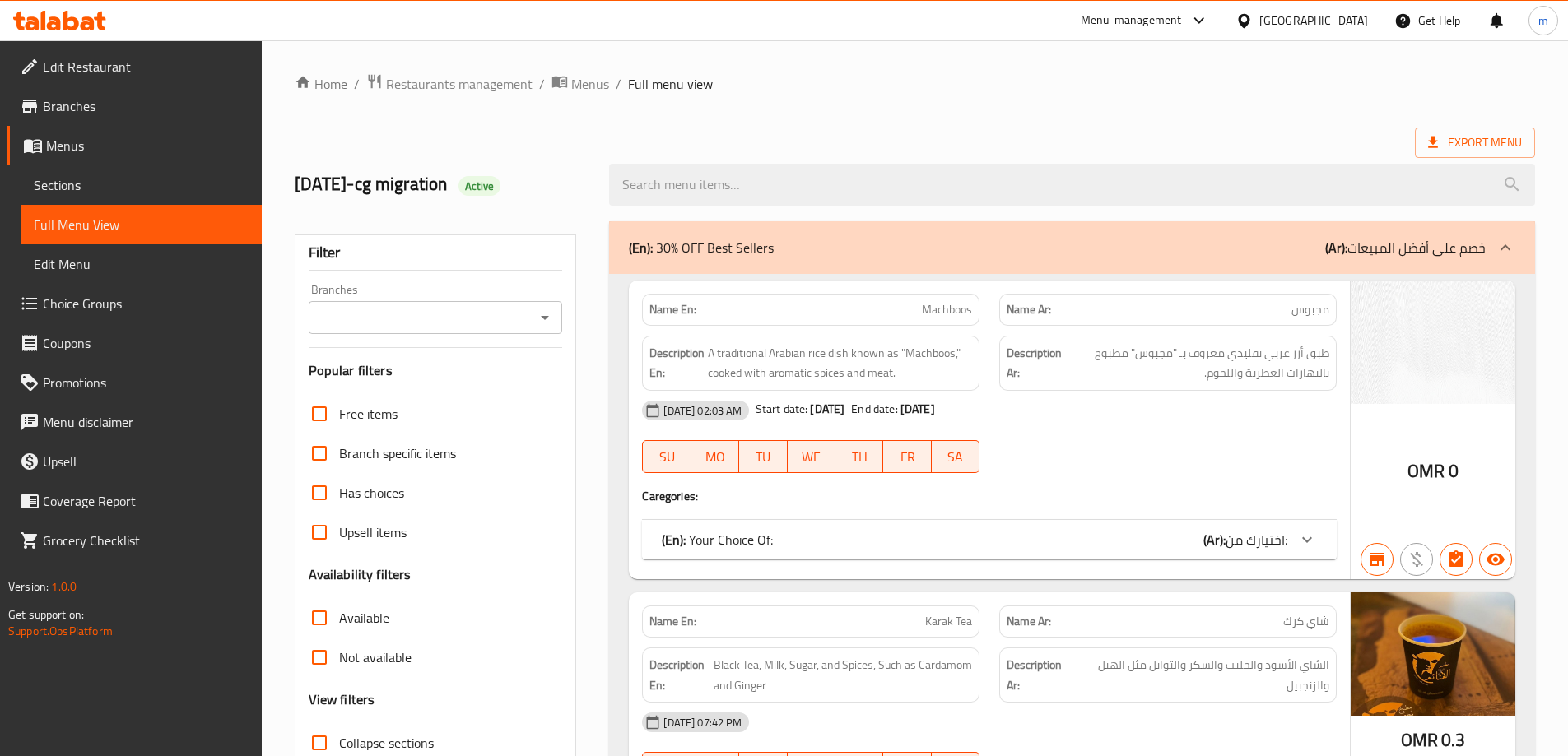
click at [478, 325] on input "Branches" at bounding box center [422, 317] width 217 height 23
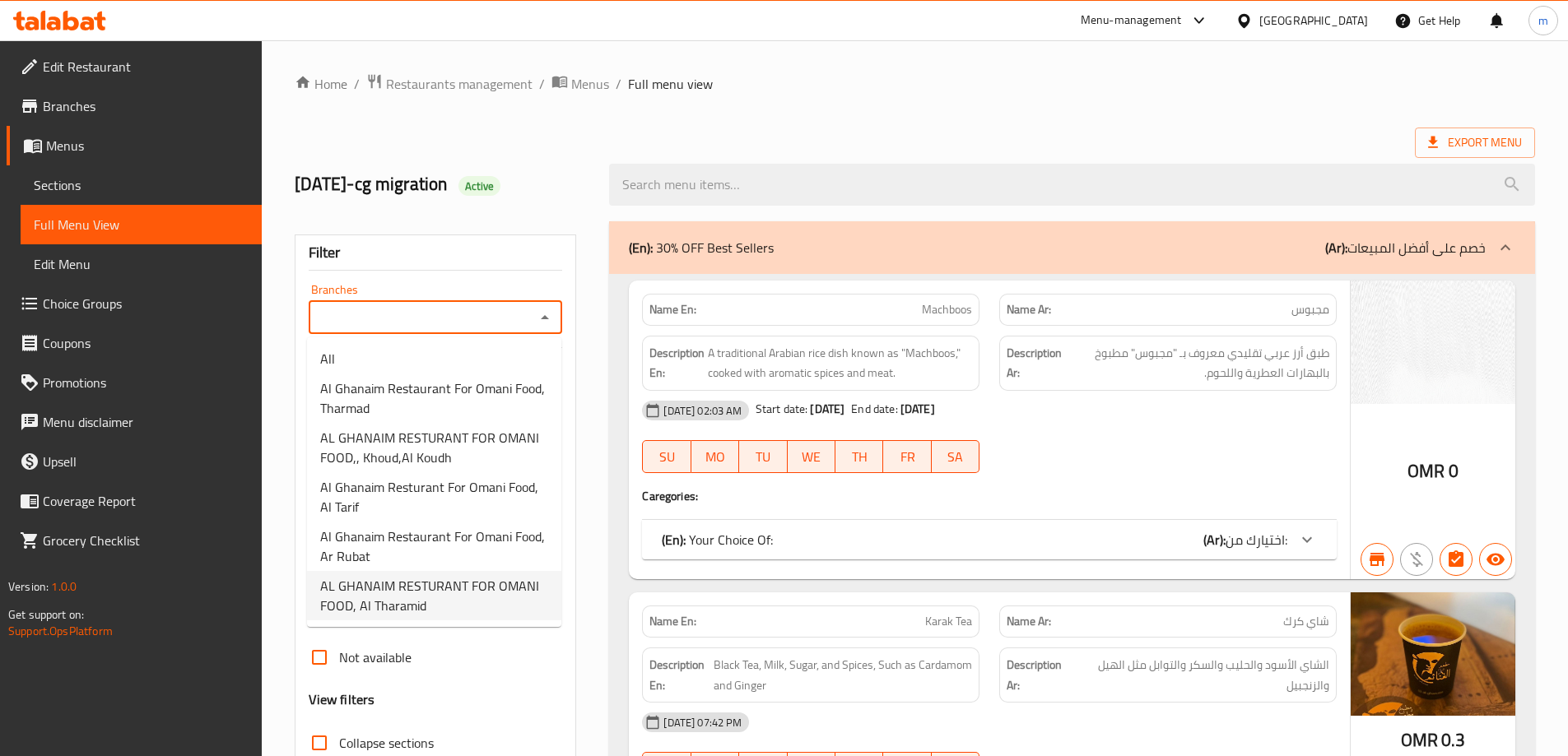
click at [495, 591] on span "AL GHANAIM RESTURANT FOR OMANI FOOD, Al Tharamid" at bounding box center [434, 595] width 228 height 40
type input "AL GHANAIM RESTURANT FOR OMANI FOOD, Al Tharamid"
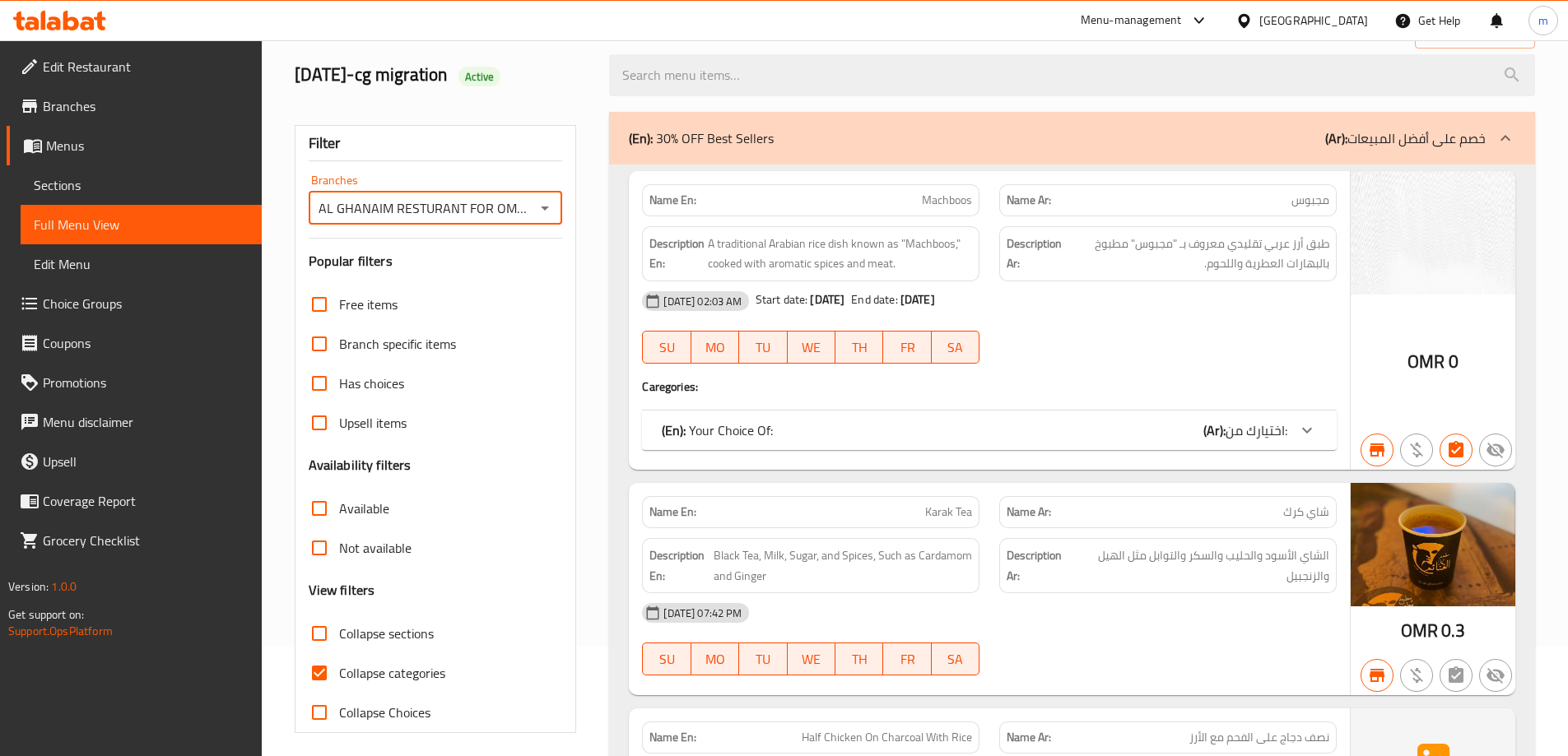
scroll to position [164, 0]
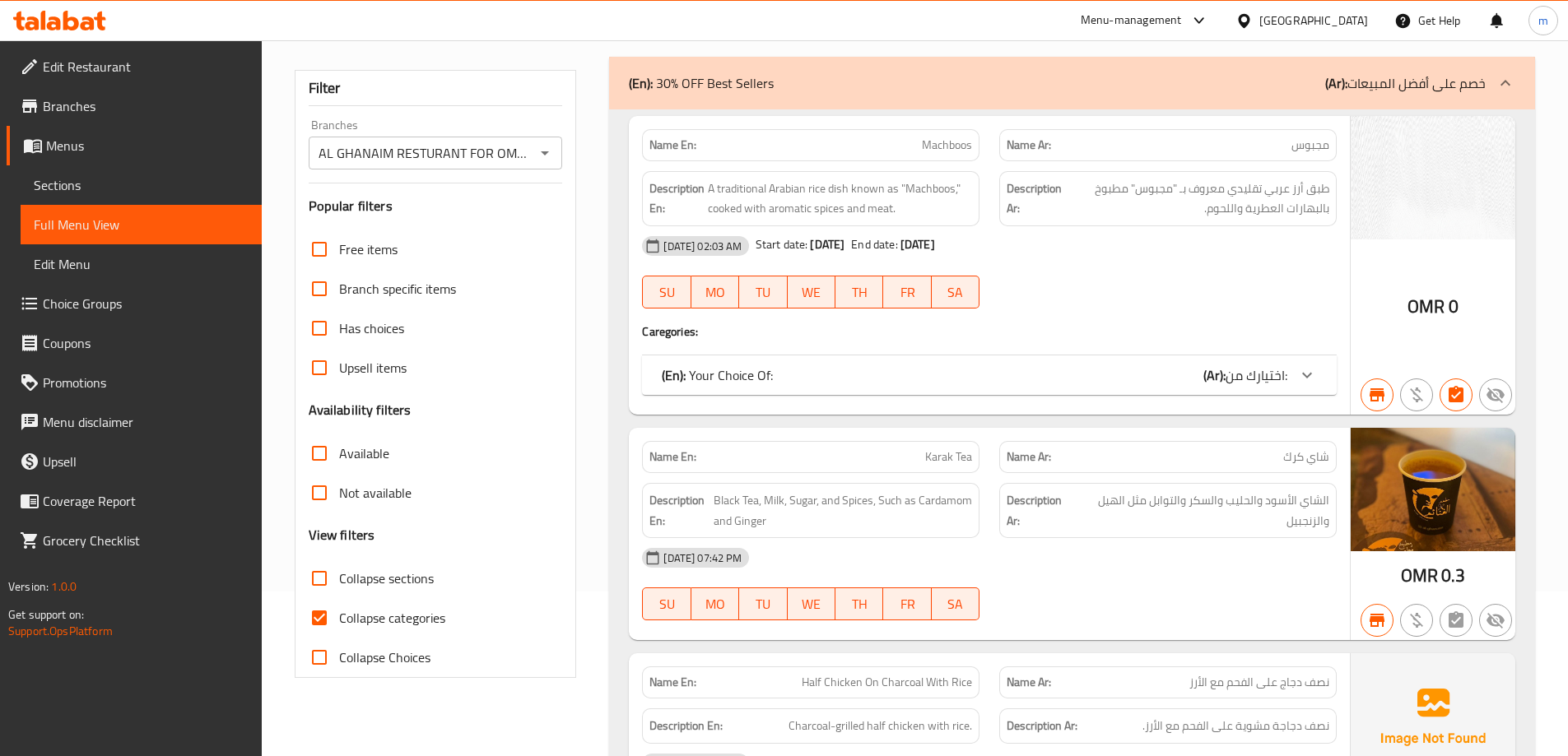
click at [414, 616] on span "Collapse categories" at bounding box center [392, 618] width 106 height 19
click at [339, 616] on input "Collapse categories" at bounding box center [319, 618] width 40 height 40
checkbox input "false"
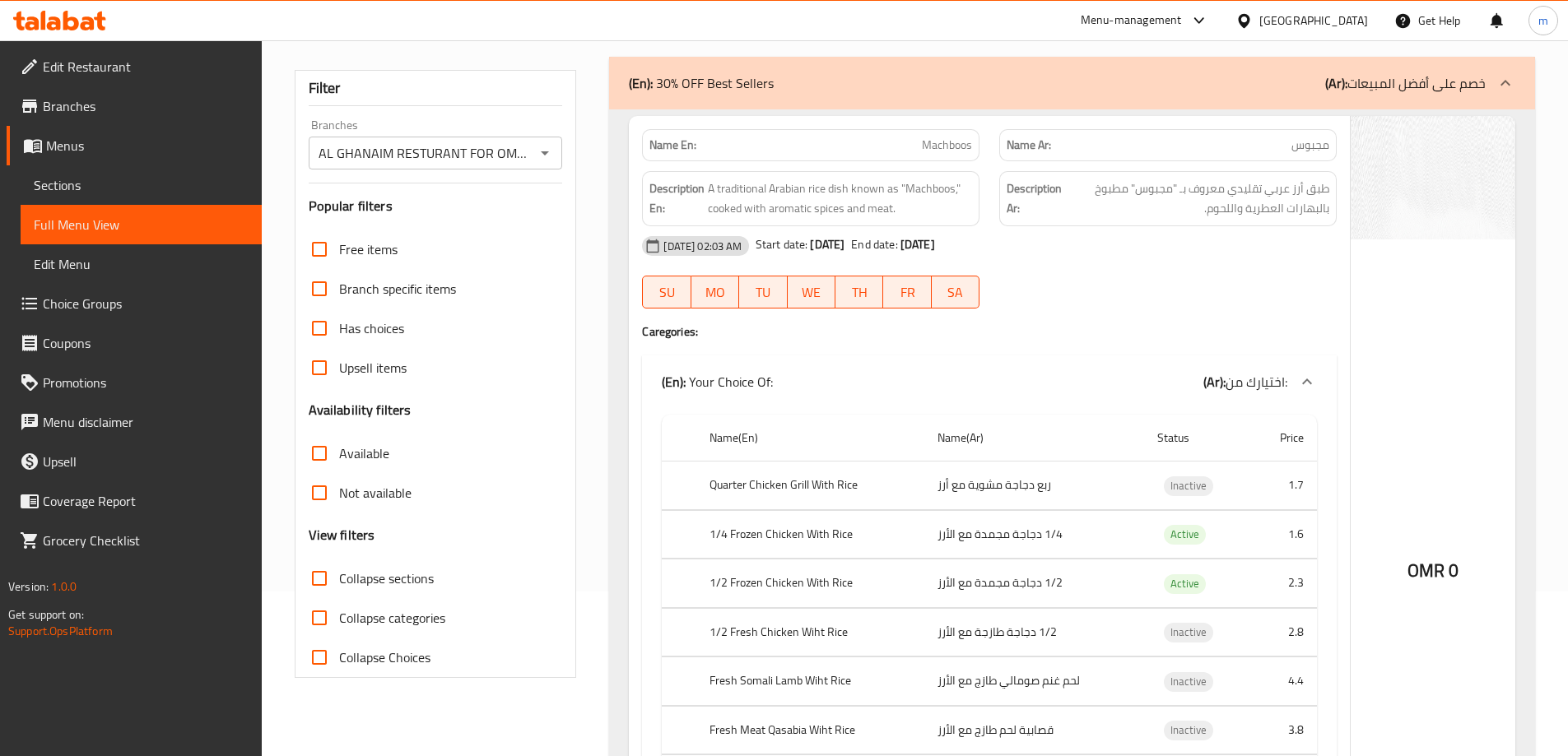
scroll to position [0, 0]
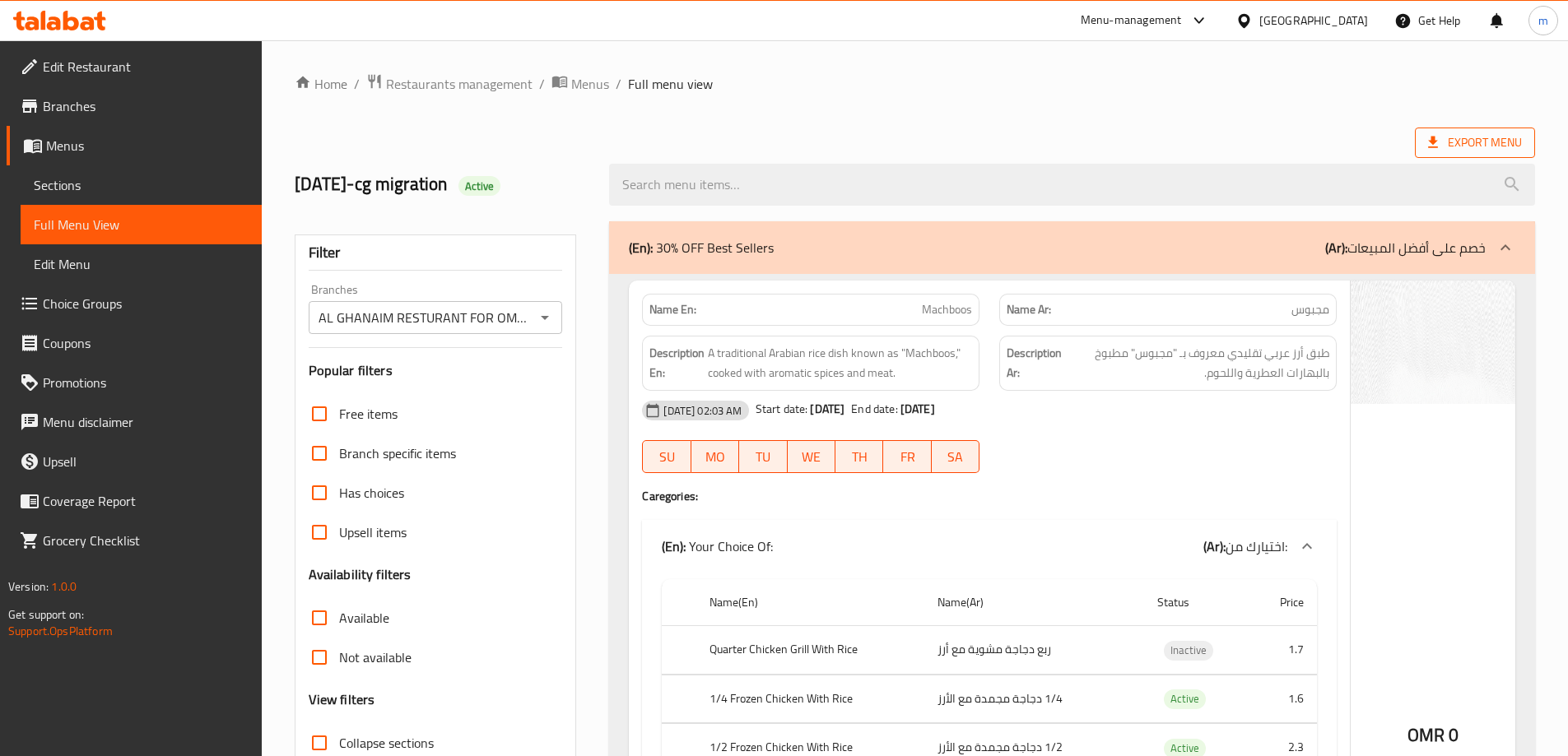
click at [1472, 140] on span "Export Menu" at bounding box center [1475, 142] width 94 height 20
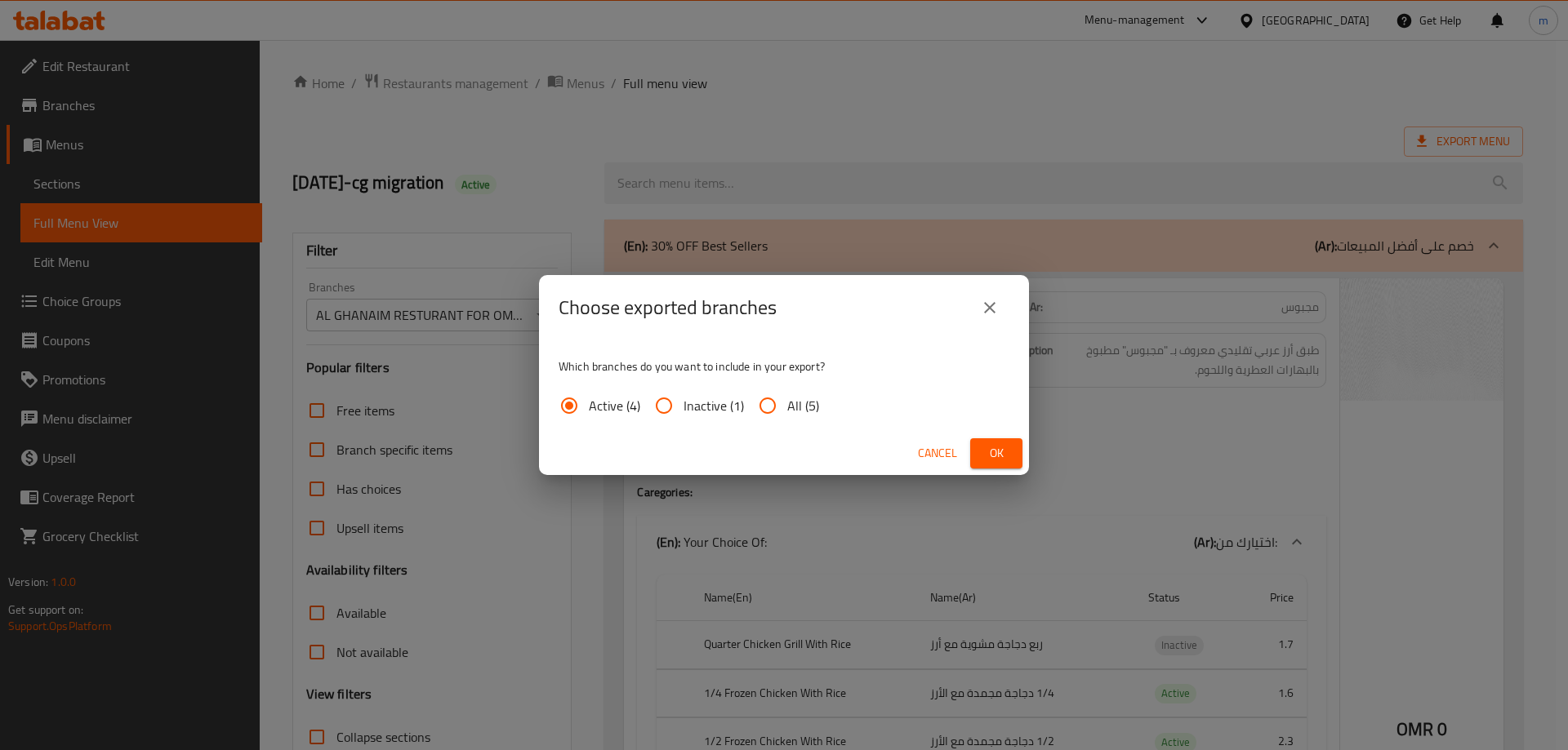
click at [791, 401] on span "All (5)" at bounding box center [803, 406] width 32 height 19
click at [787, 401] on input "All (5)" at bounding box center [767, 406] width 39 height 39
radio input "true"
click at [1003, 445] on span "Ok" at bounding box center [996, 453] width 26 height 20
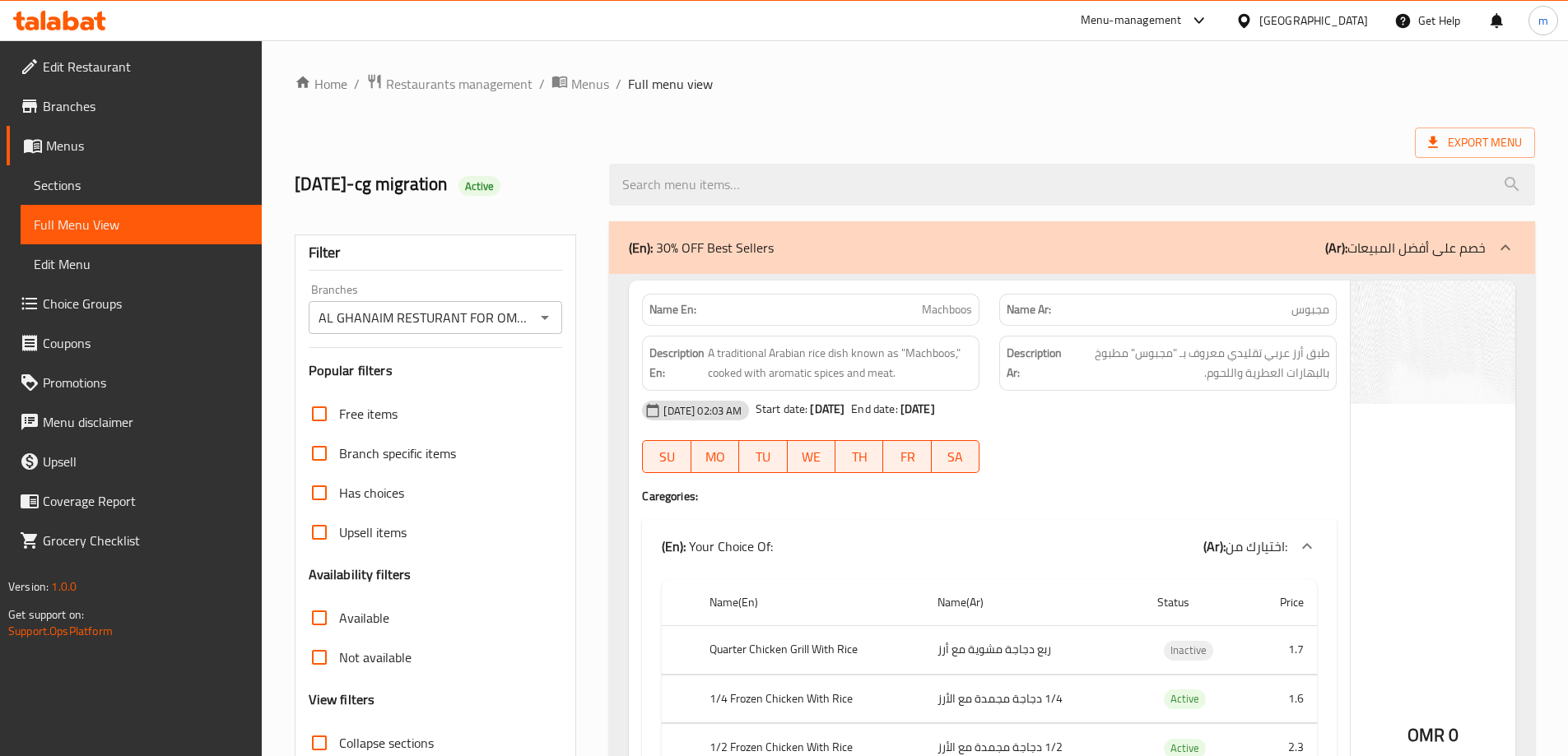
click at [118, 110] on span "Branches" at bounding box center [146, 106] width 206 height 19
